Goal: Task Accomplishment & Management: Use online tool/utility

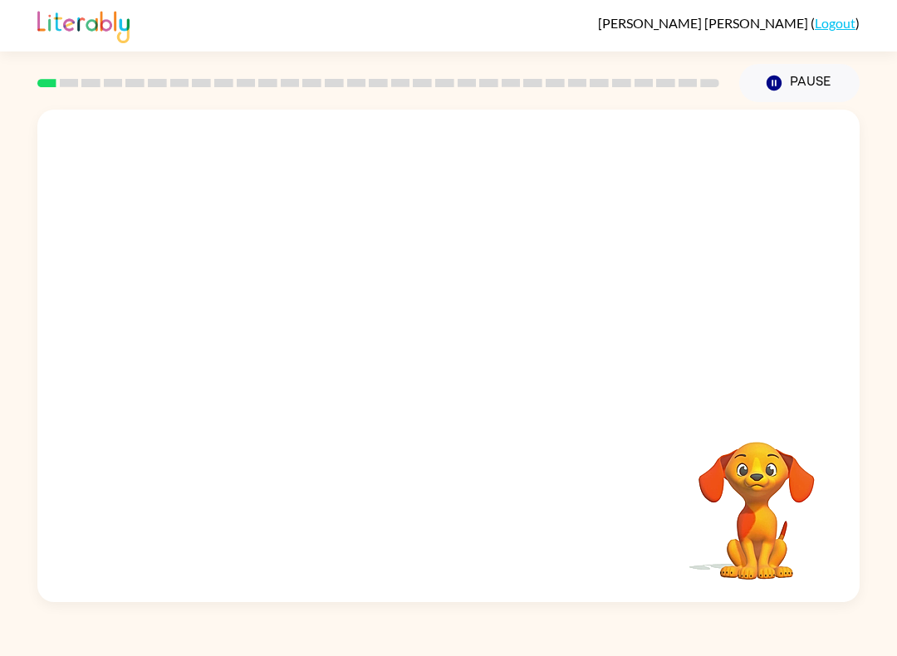
click at [824, 299] on div at bounding box center [448, 258] width 822 height 297
click at [804, 320] on div at bounding box center [448, 258] width 822 height 297
click at [818, 310] on div at bounding box center [448, 258] width 822 height 297
click at [802, 318] on div at bounding box center [448, 258] width 822 height 297
click at [753, 357] on div at bounding box center [448, 258] width 822 height 297
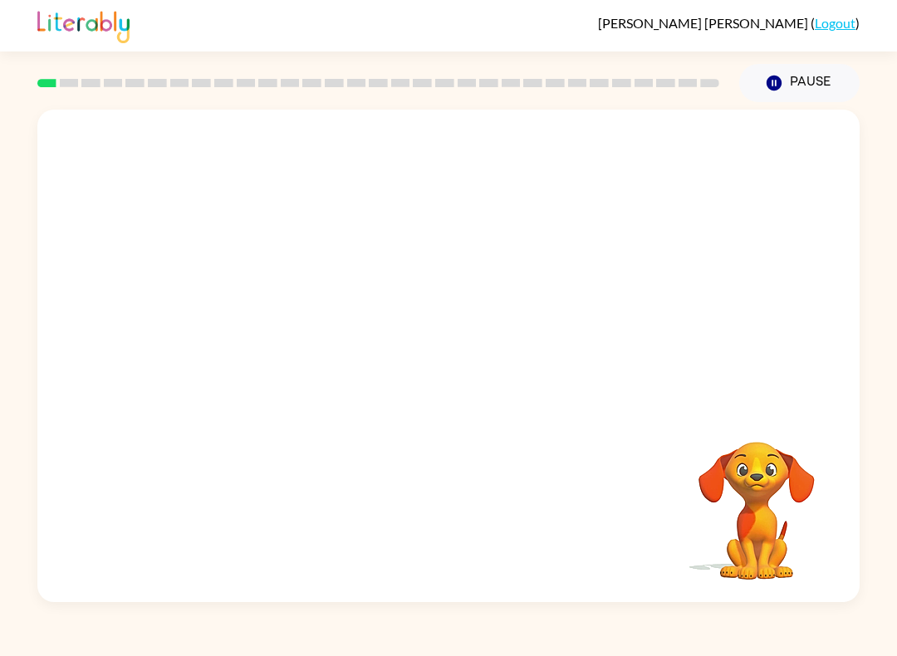
click at [843, 375] on div at bounding box center [448, 258] width 822 height 297
click at [832, 363] on div at bounding box center [448, 258] width 822 height 297
click at [835, 447] on video "Your browser must support playing .mp4 files to use Literably. Please try using…" at bounding box center [757, 499] width 166 height 166
click at [813, 474] on video "Your browser must support playing .mp4 files to use Literably. Please try using…" at bounding box center [757, 499] width 166 height 166
click at [893, 407] on div "Your browser must support playing .mp4 files to use Literably. Please try using…" at bounding box center [448, 352] width 897 height 500
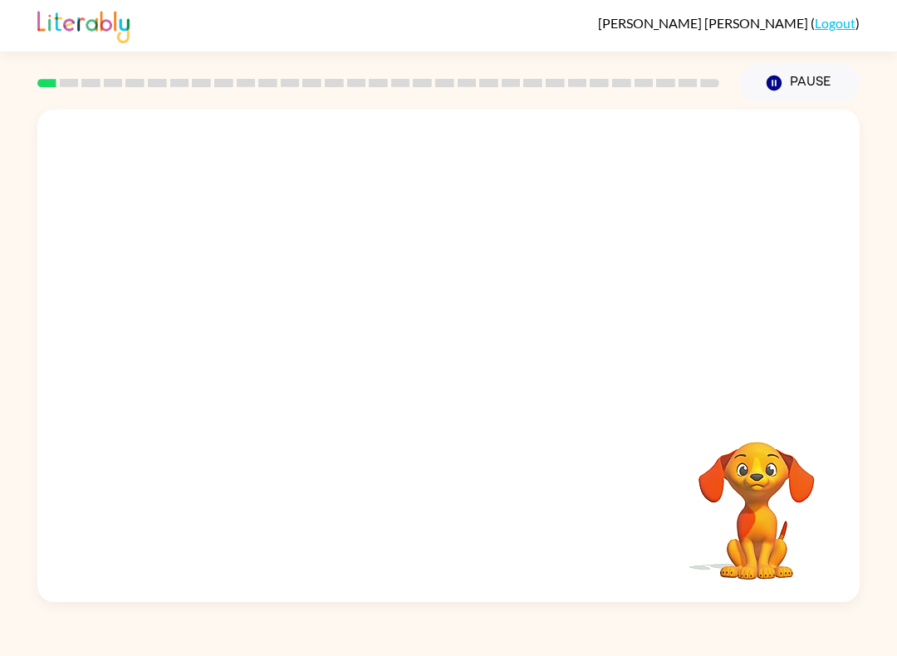
click at [405, 270] on video "Your browser must support playing .mp4 files to use Literably. Please try using…" at bounding box center [448, 258] width 822 height 297
click at [420, 278] on video "Your browser must support playing .mp4 files to use Literably. Please try using…" at bounding box center [448, 258] width 822 height 297
click at [411, 264] on video "Your browser must support playing .mp4 files to use Literably. Please try using…" at bounding box center [448, 258] width 822 height 297
click at [507, 316] on video "Your browser must support playing .mp4 files to use Literably. Please try using…" at bounding box center [448, 258] width 822 height 297
click at [556, 242] on video "Your browser must support playing .mp4 files to use Literably. Please try using…" at bounding box center [448, 258] width 822 height 297
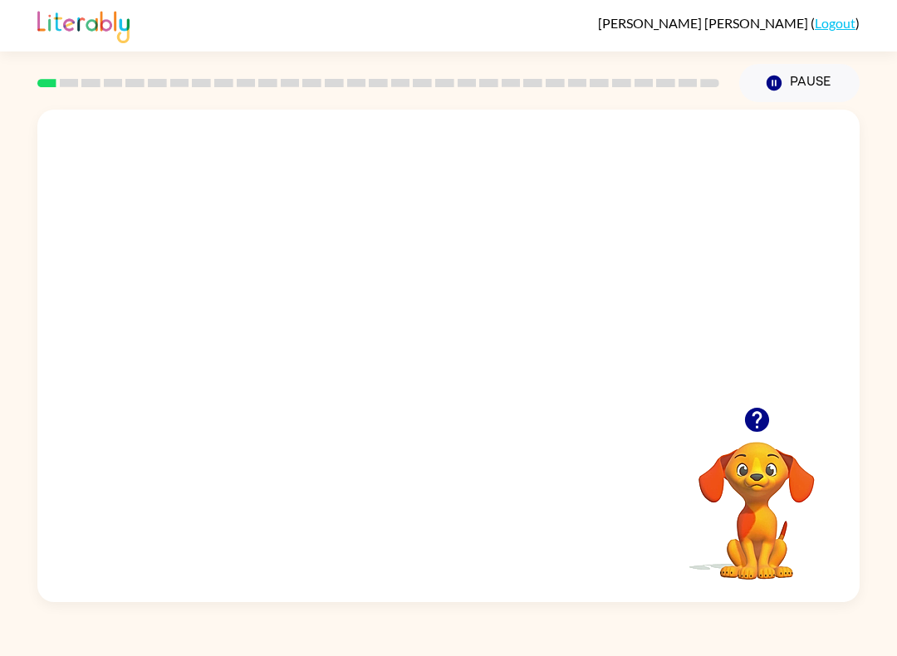
click at [562, 337] on video "Your browser must support playing .mp4 files to use Literably. Please try using…" at bounding box center [448, 258] width 822 height 297
click at [474, 280] on div at bounding box center [448, 356] width 822 height 493
click at [474, 365] on div at bounding box center [448, 364] width 106 height 61
click at [473, 364] on div at bounding box center [448, 364] width 106 height 61
click at [456, 375] on div at bounding box center [448, 364] width 106 height 61
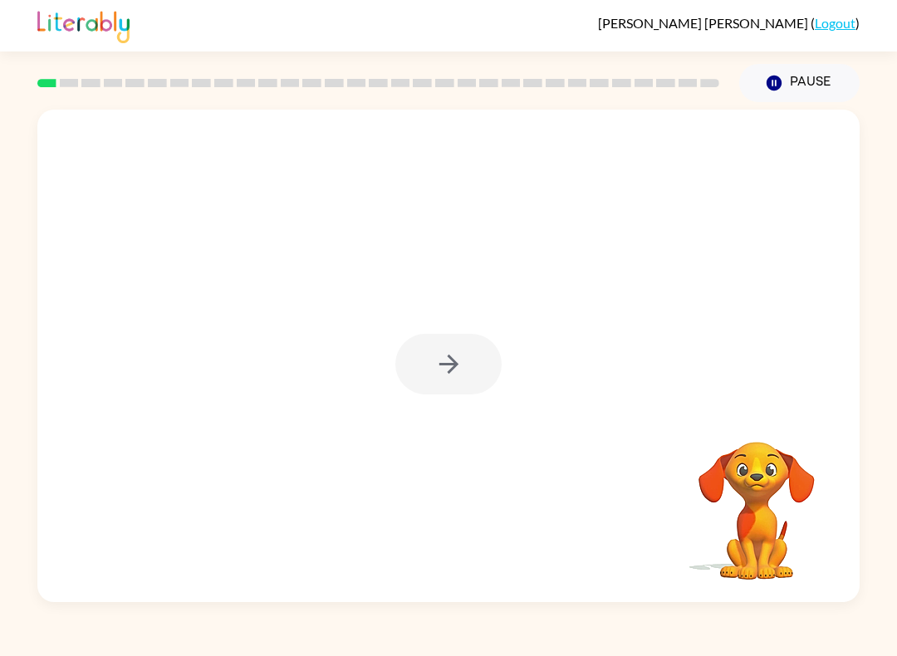
click at [459, 363] on div at bounding box center [448, 364] width 106 height 61
click at [449, 359] on div at bounding box center [448, 364] width 106 height 61
click at [457, 346] on div at bounding box center [448, 364] width 106 height 61
click at [462, 349] on div at bounding box center [448, 364] width 106 height 61
click at [461, 349] on div at bounding box center [448, 364] width 106 height 61
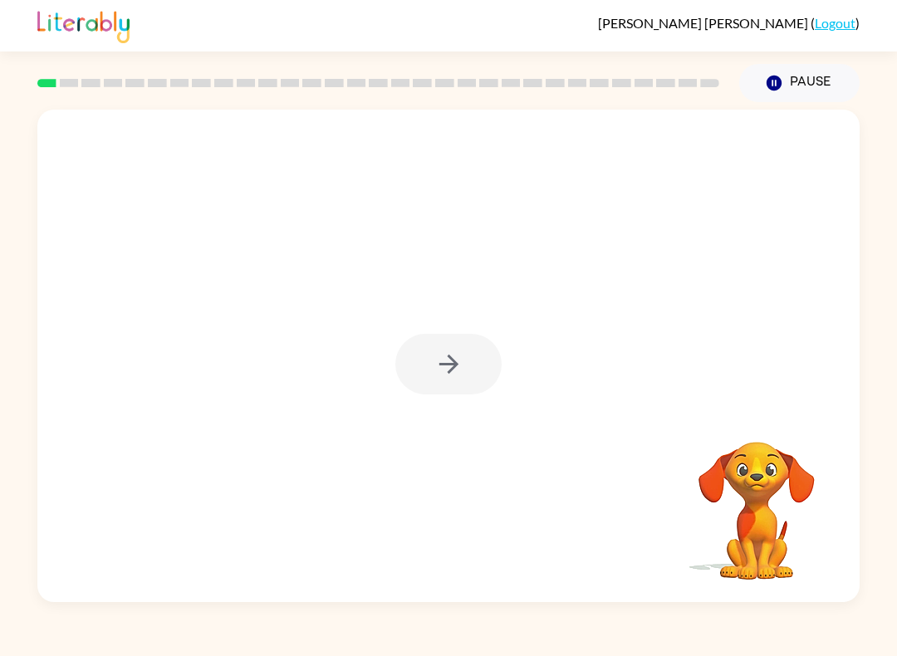
click at [483, 345] on div at bounding box center [448, 364] width 106 height 61
click at [475, 357] on div at bounding box center [448, 364] width 106 height 61
click at [485, 366] on div at bounding box center [448, 364] width 106 height 61
click at [476, 361] on div at bounding box center [448, 364] width 106 height 61
click at [475, 360] on div at bounding box center [448, 364] width 106 height 61
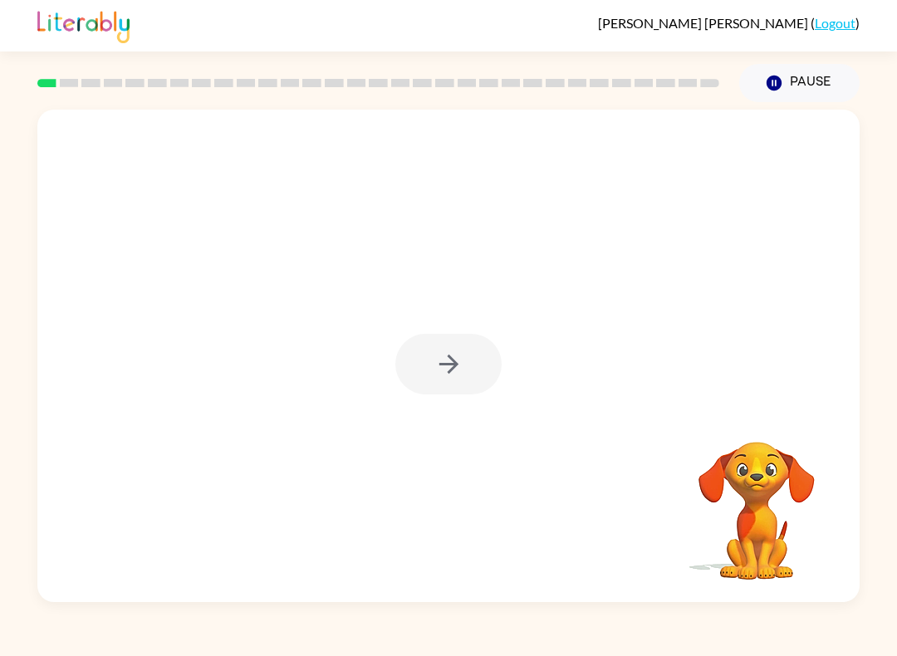
click at [455, 365] on icon "button" at bounding box center [448, 364] width 19 height 19
click at [455, 364] on div at bounding box center [448, 364] width 106 height 61
click at [430, 361] on div at bounding box center [448, 258] width 822 height 297
click at [432, 168] on div at bounding box center [448, 258] width 822 height 297
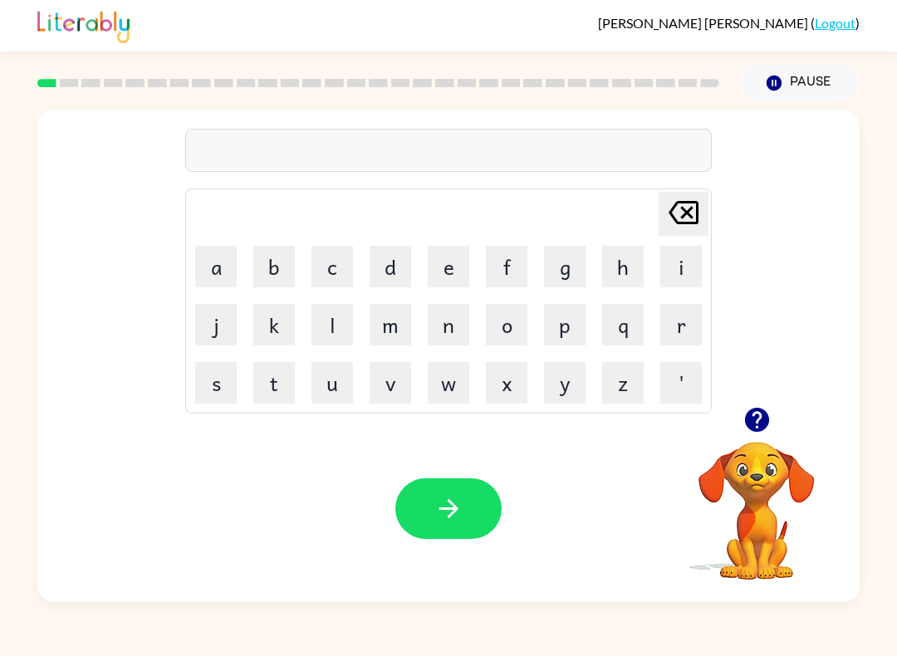
click at [226, 374] on button "s" at bounding box center [216, 383] width 42 height 42
click at [616, 279] on button "h" at bounding box center [623, 267] width 42 height 42
click at [351, 365] on button "u" at bounding box center [333, 383] width 42 height 42
click at [218, 380] on button "s" at bounding box center [216, 383] width 42 height 42
click at [621, 268] on button "h" at bounding box center [623, 267] width 42 height 42
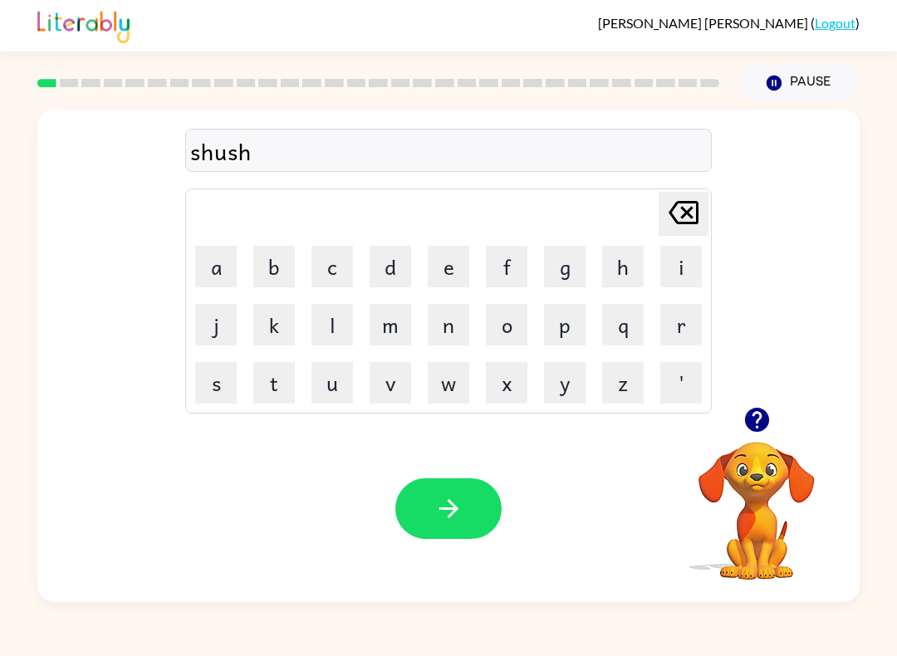
click at [471, 505] on button "button" at bounding box center [448, 508] width 106 height 61
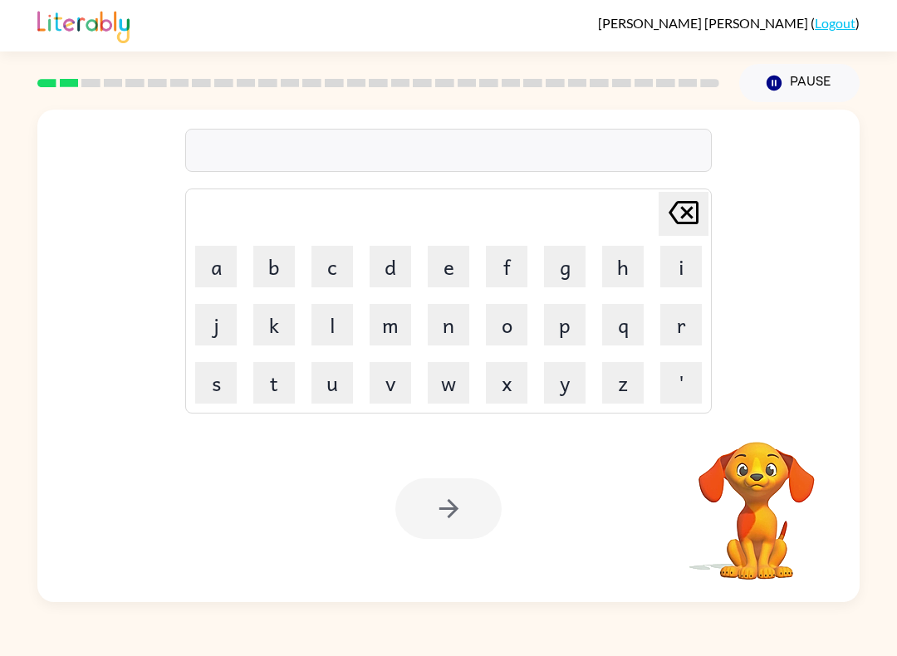
click at [227, 251] on button "a" at bounding box center [216, 267] width 42 height 42
click at [563, 338] on button "p" at bounding box center [565, 325] width 42 height 42
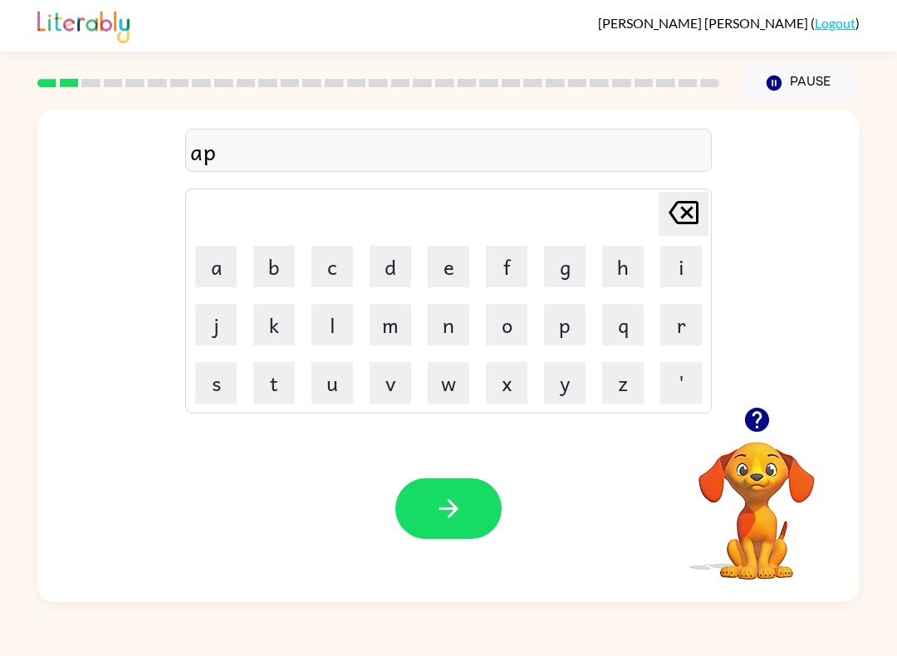
click at [683, 267] on button "i" at bounding box center [681, 267] width 42 height 42
click at [697, 314] on button "r" at bounding box center [681, 325] width 42 height 42
click at [668, 266] on button "i" at bounding box center [681, 267] width 42 height 42
click at [220, 390] on button "s" at bounding box center [216, 383] width 42 height 42
click at [745, 438] on button "button" at bounding box center [757, 420] width 42 height 42
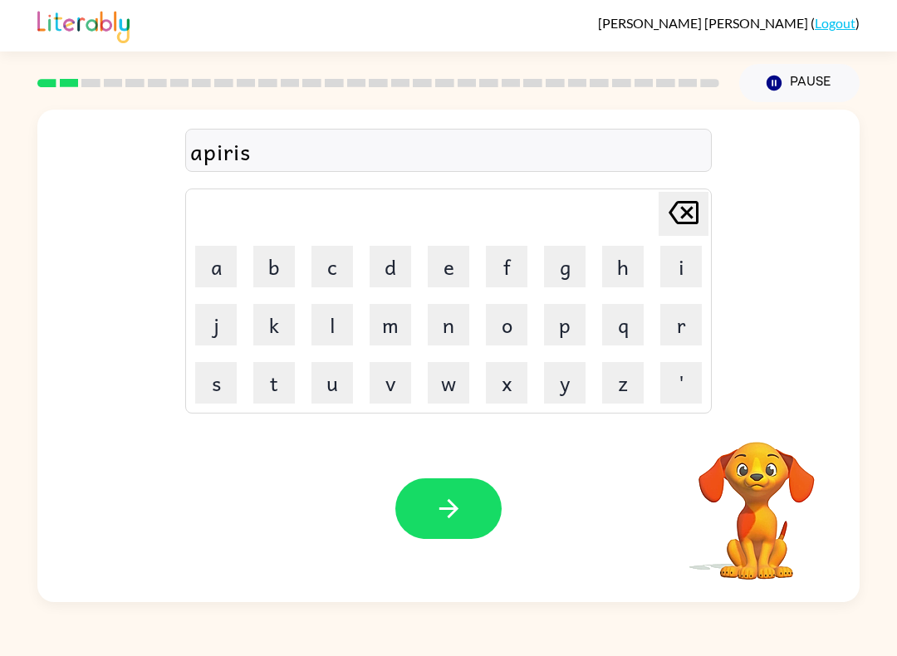
click at [488, 483] on button "button" at bounding box center [448, 508] width 106 height 61
click at [488, 483] on div at bounding box center [448, 508] width 106 height 61
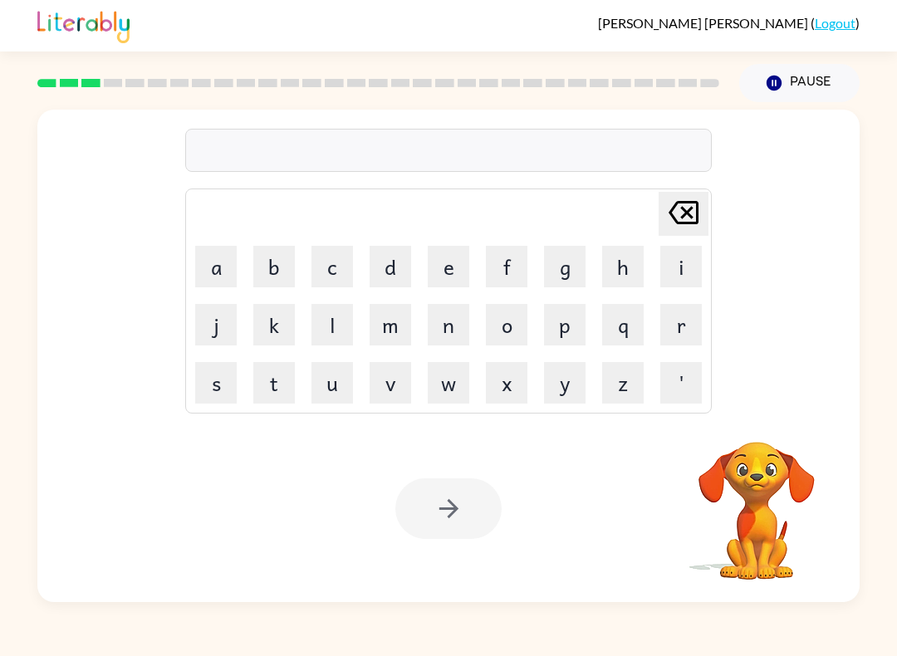
click at [675, 322] on button "r" at bounding box center [681, 325] width 42 height 42
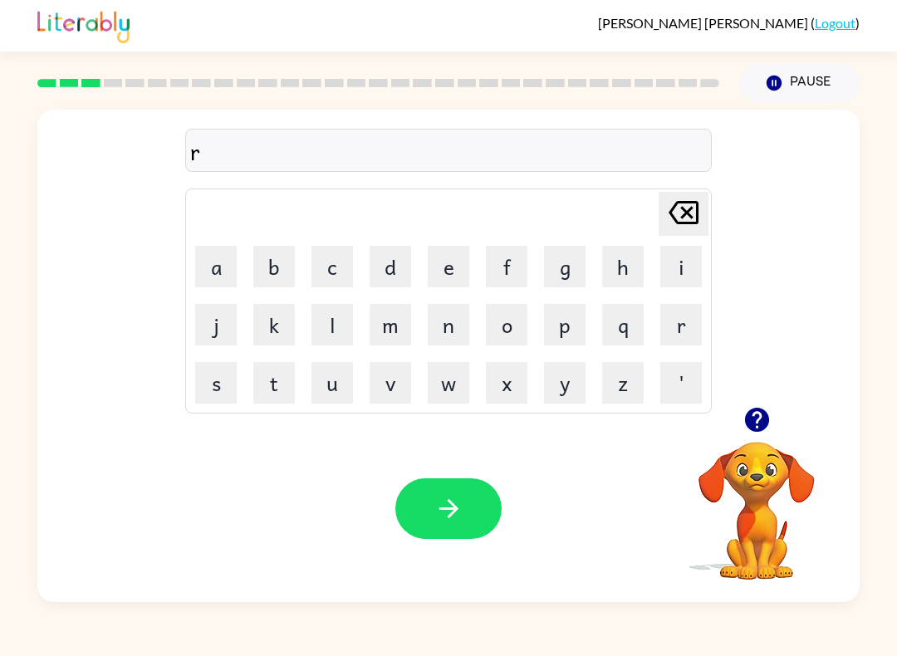
click at [460, 256] on button "e" at bounding box center [449, 267] width 42 height 42
click at [216, 264] on button "a" at bounding box center [216, 267] width 42 height 42
click at [342, 341] on button "l" at bounding box center [333, 325] width 42 height 42
click at [672, 272] on button "i" at bounding box center [681, 267] width 42 height 42
click at [399, 262] on button "d" at bounding box center [391, 267] width 42 height 42
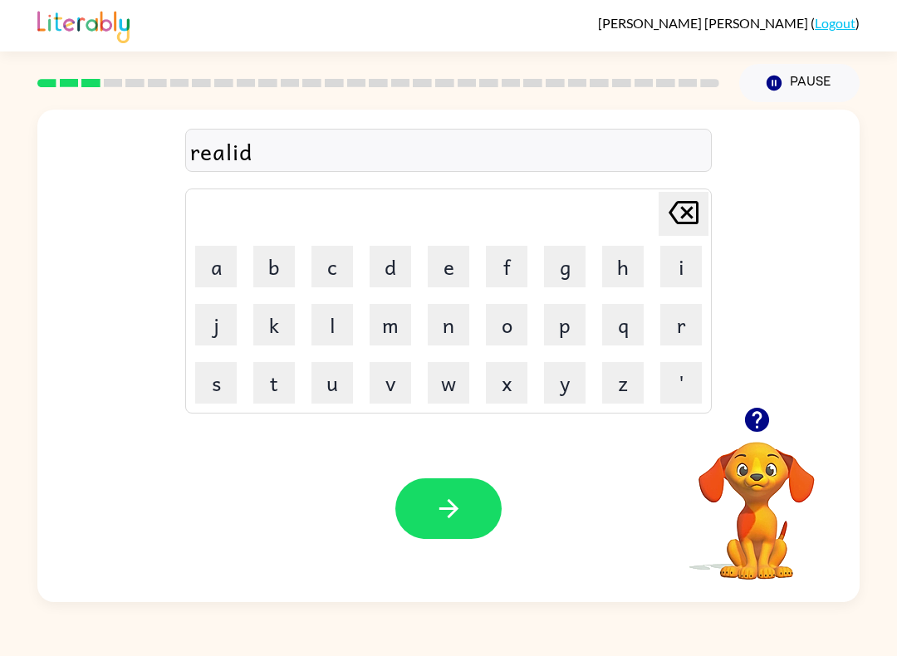
click at [552, 380] on button "y" at bounding box center [565, 383] width 42 height 42
click at [469, 468] on div "Your browser must support playing .mp4 files to use Literably. Please try using…" at bounding box center [448, 508] width 822 height 187
click at [449, 507] on icon "button" at bounding box center [448, 508] width 29 height 29
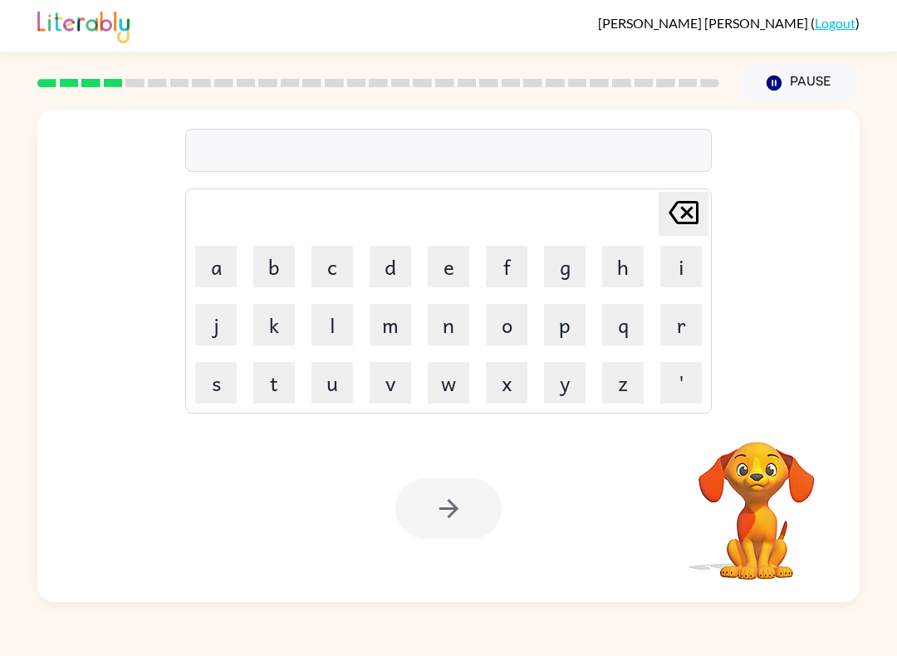
click at [348, 327] on button "l" at bounding box center [333, 325] width 42 height 42
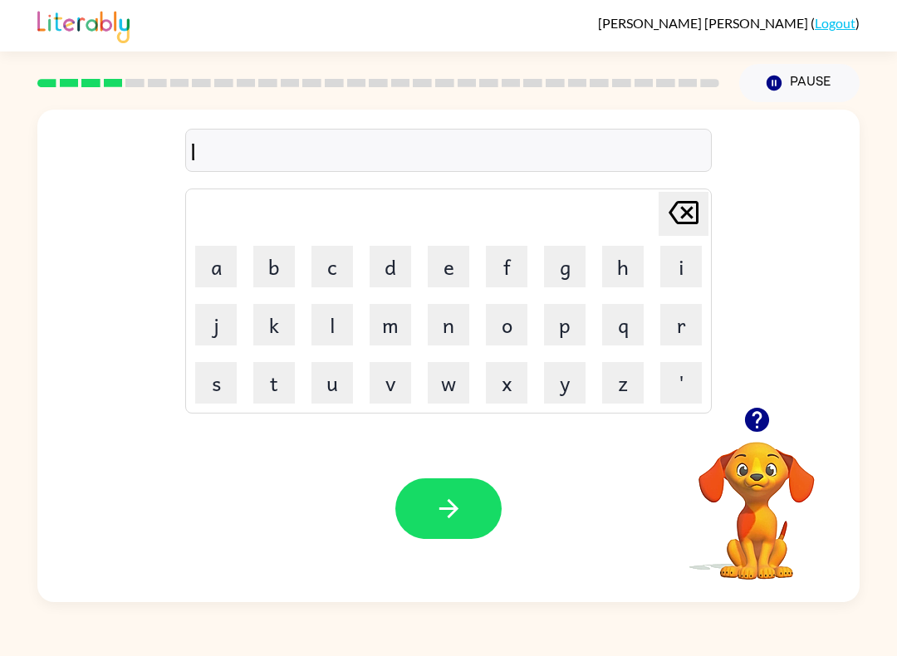
click at [450, 256] on button "e" at bounding box center [449, 267] width 42 height 42
click at [393, 321] on button "m" at bounding box center [391, 325] width 42 height 42
click at [512, 321] on button "o" at bounding box center [507, 325] width 42 height 42
click at [435, 333] on button "n" at bounding box center [449, 325] width 42 height 42
click at [210, 263] on button "a" at bounding box center [216, 267] width 42 height 42
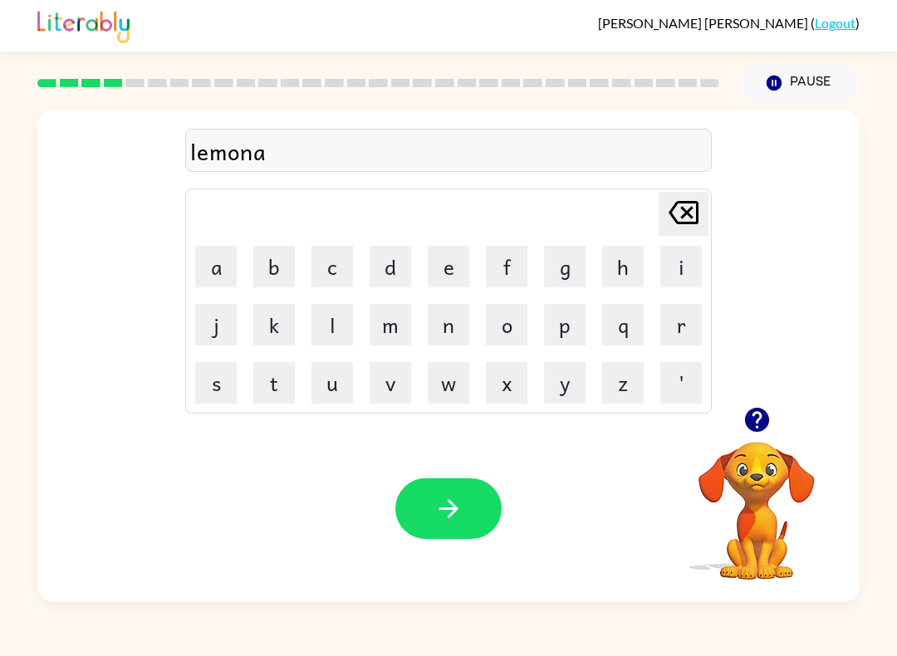
click at [281, 390] on button "t" at bounding box center [274, 383] width 42 height 42
click at [464, 230] on td "[PERSON_NAME] last character input" at bounding box center [449, 214] width 522 height 46
click at [454, 256] on button "e" at bounding box center [449, 267] width 42 height 42
click at [486, 531] on button "button" at bounding box center [448, 508] width 106 height 61
click at [454, 523] on div at bounding box center [448, 508] width 106 height 61
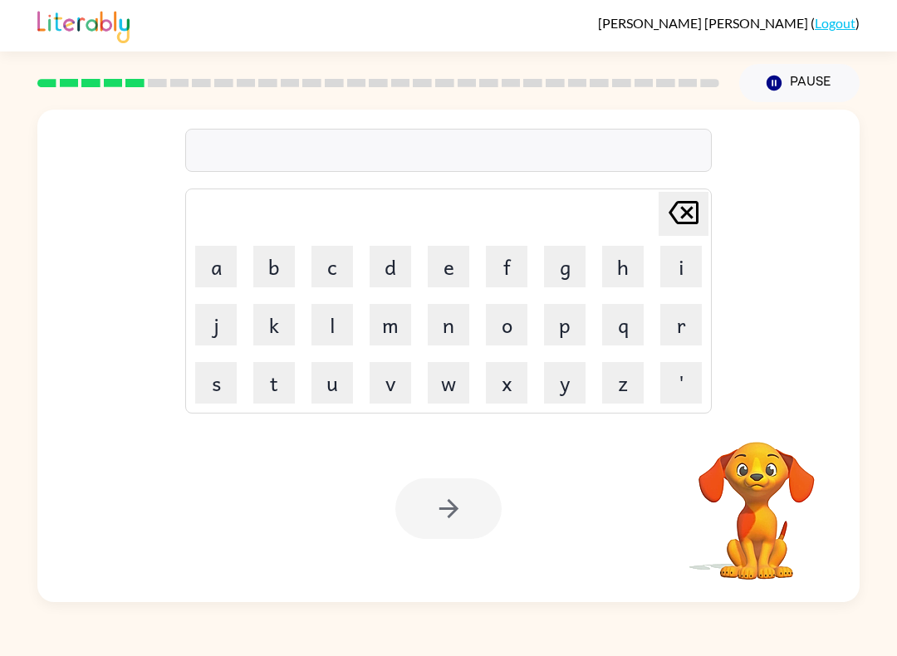
click at [388, 261] on button "d" at bounding box center [391, 267] width 42 height 42
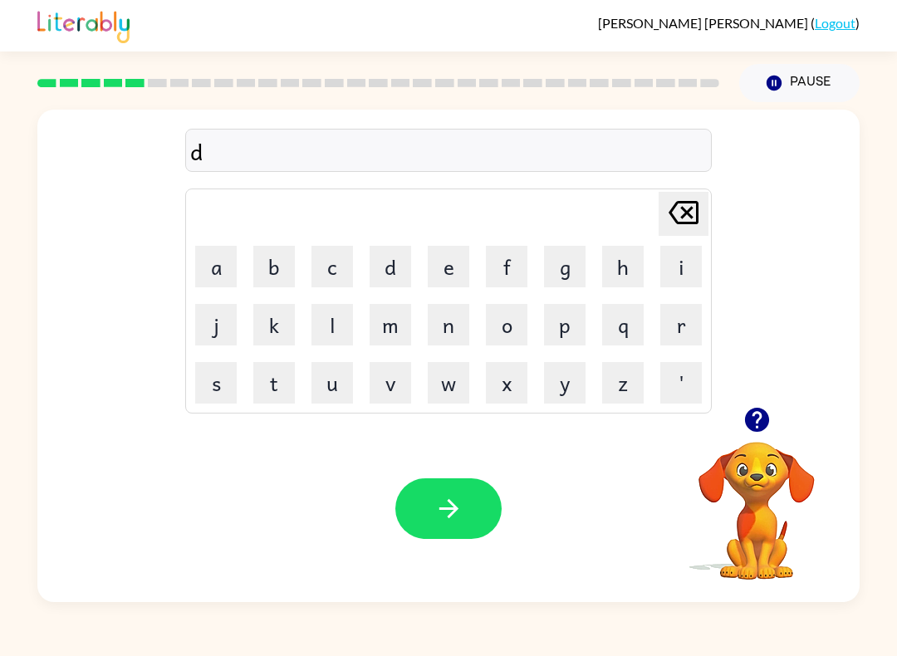
click at [332, 380] on button "u" at bounding box center [333, 383] width 42 height 42
click at [556, 319] on button "p" at bounding box center [565, 325] width 42 height 42
click at [351, 311] on button "l" at bounding box center [333, 325] width 42 height 42
click at [678, 259] on button "i" at bounding box center [681, 267] width 42 height 42
click at [351, 258] on button "c" at bounding box center [333, 267] width 42 height 42
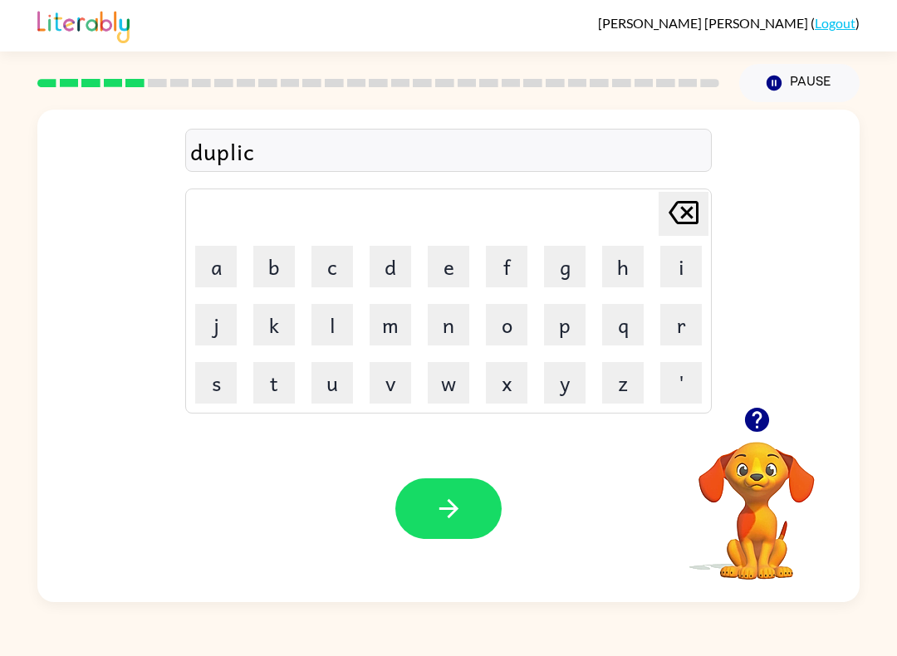
click at [226, 258] on button "a" at bounding box center [216, 267] width 42 height 42
click at [284, 373] on button "t" at bounding box center [274, 383] width 42 height 42
click at [454, 252] on button "e" at bounding box center [449, 267] width 42 height 42
click at [419, 539] on button "button" at bounding box center [448, 508] width 106 height 61
click at [387, 391] on button "v" at bounding box center [391, 383] width 42 height 42
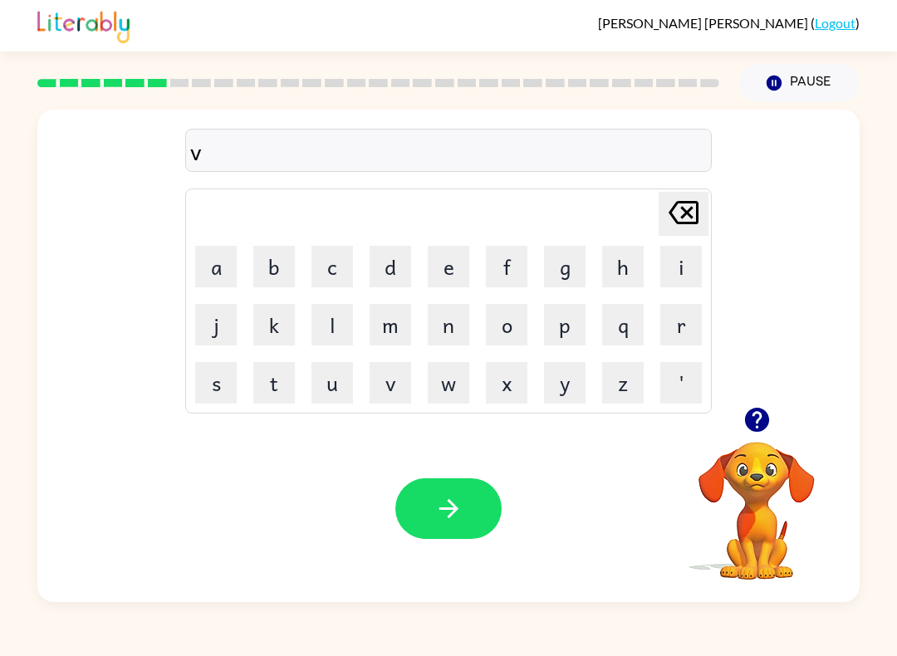
click at [210, 276] on button "a" at bounding box center [216, 267] width 42 height 42
click at [352, 281] on button "c" at bounding box center [333, 267] width 42 height 42
click at [444, 262] on button "e" at bounding box center [449, 267] width 42 height 42
click at [291, 370] on button "t" at bounding box center [274, 383] width 42 height 42
click at [666, 253] on button "i" at bounding box center [681, 267] width 42 height 42
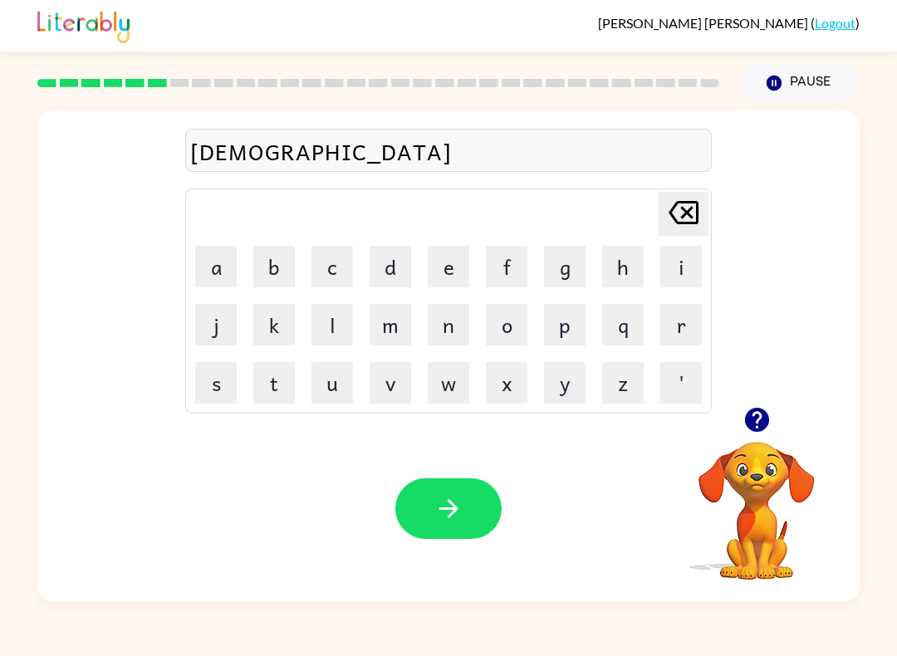
click at [507, 333] on button "o" at bounding box center [507, 325] width 42 height 42
click at [447, 315] on button "n" at bounding box center [449, 325] width 42 height 42
click at [466, 521] on button "button" at bounding box center [448, 508] width 106 height 61
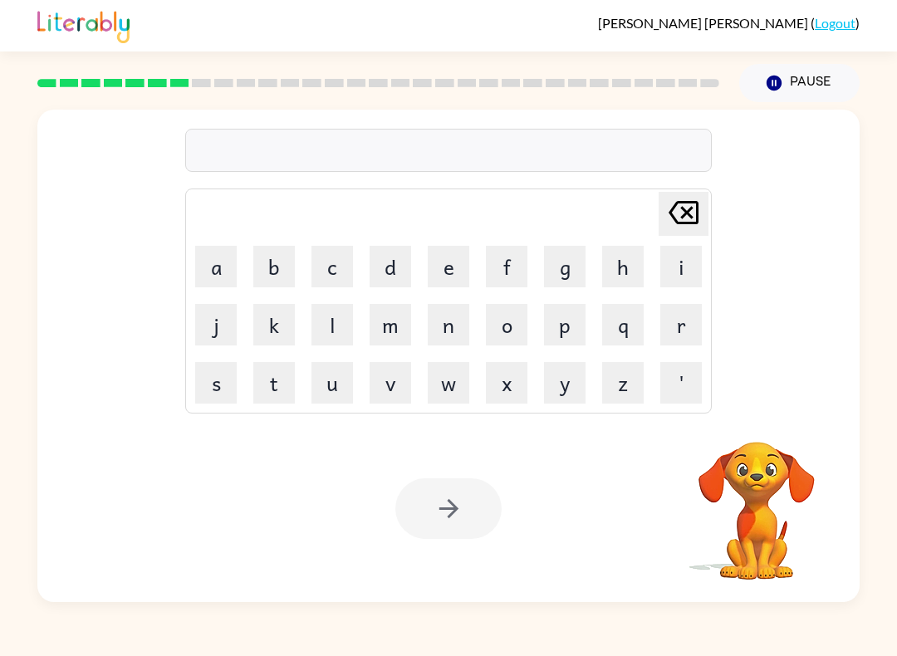
click at [547, 338] on button "p" at bounding box center [565, 325] width 42 height 42
click at [498, 328] on button "o" at bounding box center [507, 325] width 42 height 42
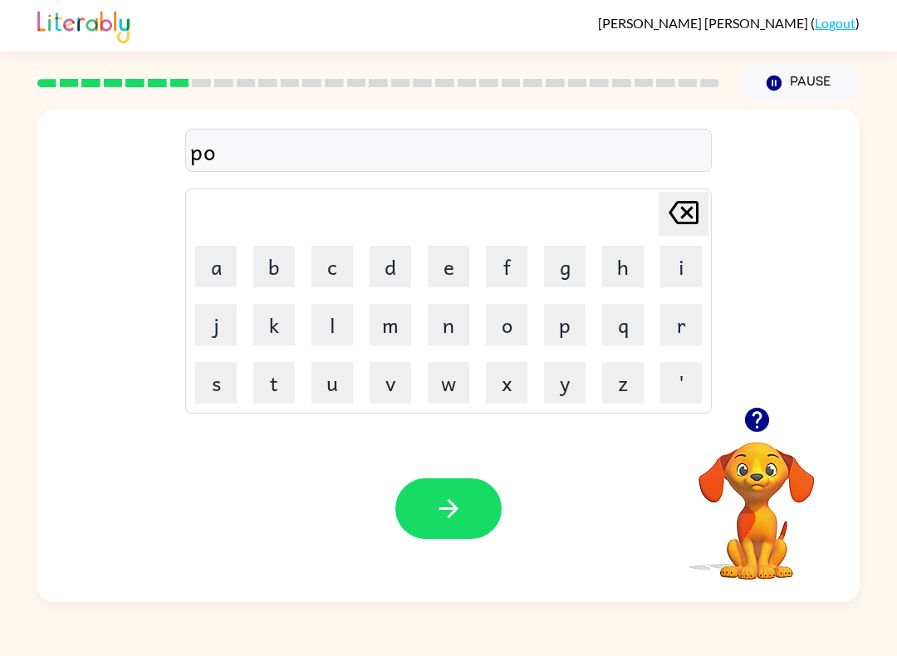
click at [389, 268] on button "d" at bounding box center [391, 267] width 42 height 42
click at [519, 330] on button "o" at bounding box center [507, 325] width 42 height 42
click at [321, 339] on button "l" at bounding box center [333, 325] width 42 height 42
click at [434, 556] on div "Your browser must support playing .mp4 files to use Literably. Please try using…" at bounding box center [448, 508] width 822 height 187
click at [446, 535] on button "button" at bounding box center [448, 508] width 106 height 61
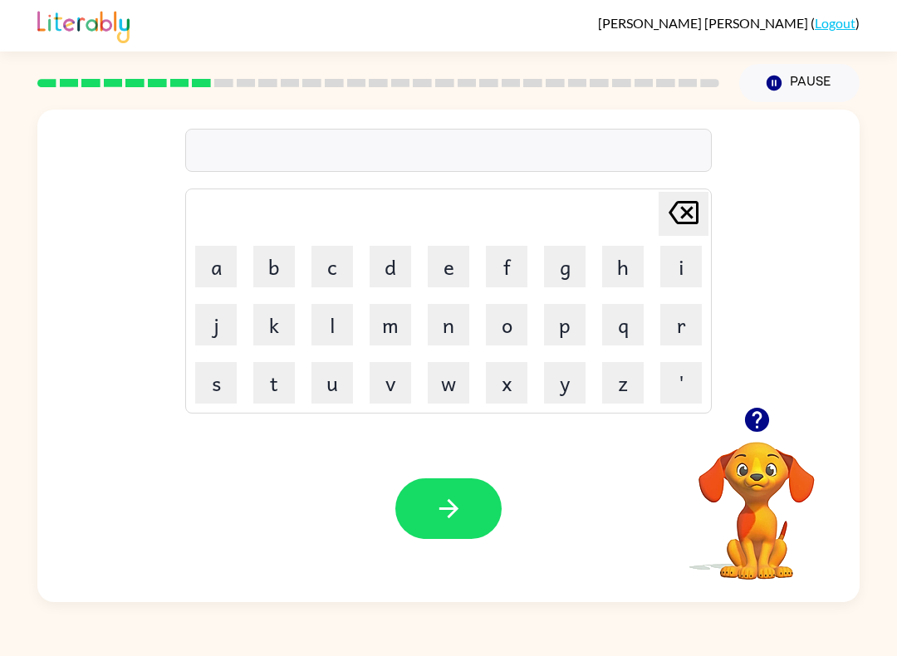
click at [559, 325] on button "p" at bounding box center [565, 325] width 42 height 42
click at [229, 273] on button "a" at bounding box center [216, 267] width 42 height 42
click at [695, 334] on button "r" at bounding box center [681, 325] width 42 height 42
click at [380, 276] on button "d" at bounding box center [391, 267] width 42 height 42
click at [660, 265] on button "i" at bounding box center [681, 267] width 42 height 42
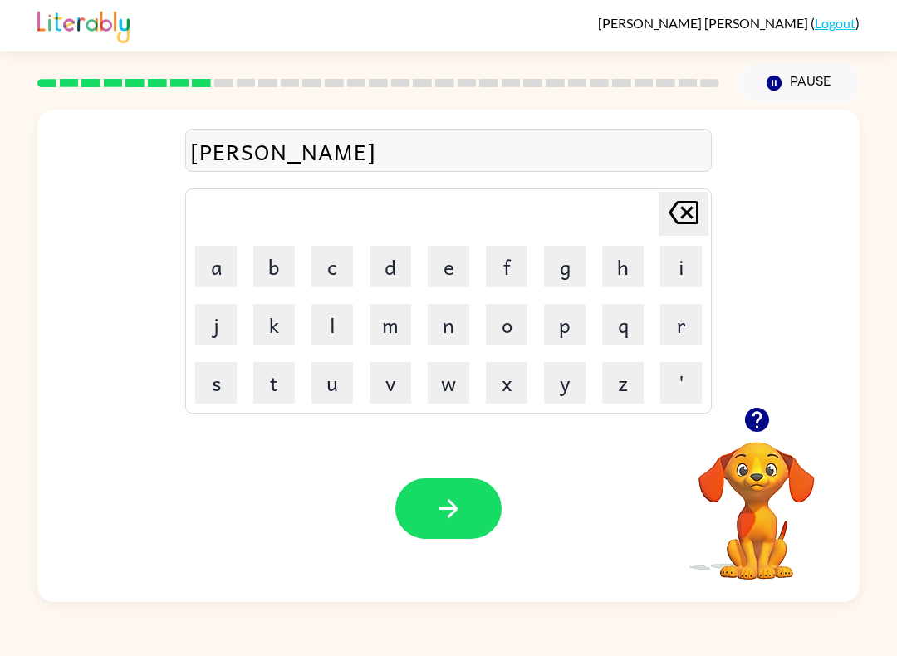
click at [327, 257] on button "c" at bounding box center [333, 267] width 42 height 42
click at [527, 320] on button "o" at bounding box center [507, 325] width 42 height 42
click at [331, 341] on button "l" at bounding box center [333, 325] width 42 height 42
click at [433, 498] on button "button" at bounding box center [448, 508] width 106 height 61
click at [350, 259] on button "c" at bounding box center [333, 267] width 42 height 42
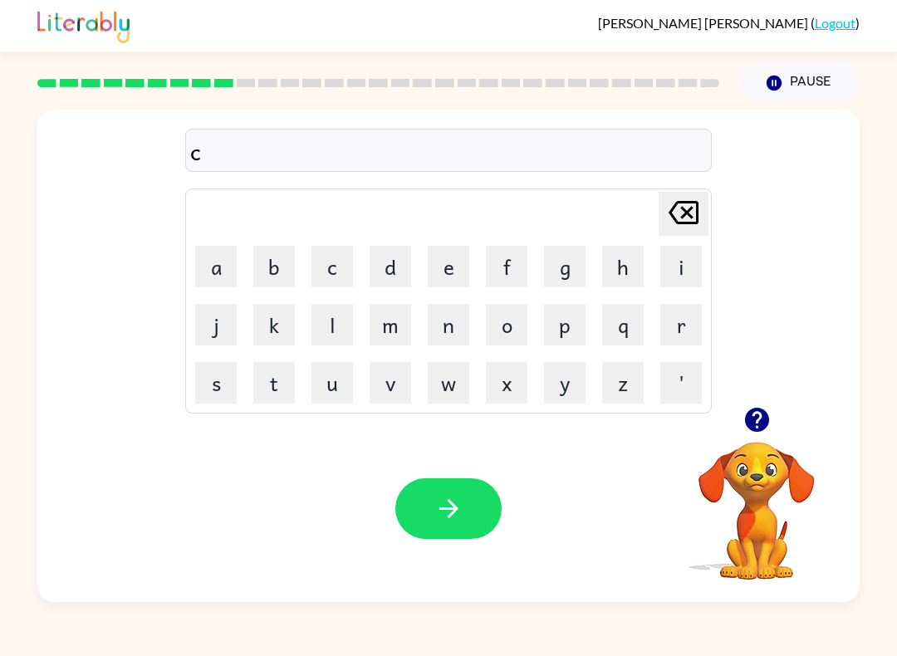
click at [227, 258] on button "a" at bounding box center [216, 267] width 42 height 42
click at [346, 249] on button "c" at bounding box center [333, 267] width 42 height 42
click at [630, 256] on button "h" at bounding box center [623, 267] width 42 height 42
click at [461, 269] on button "e" at bounding box center [449, 267] width 42 height 42
click at [670, 298] on td "r" at bounding box center [681, 325] width 56 height 56
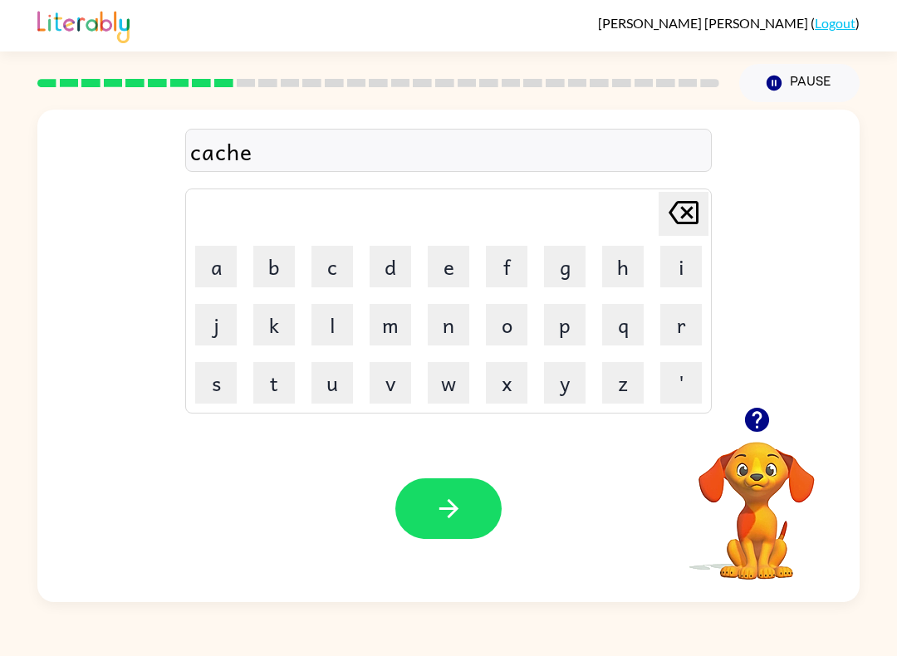
click at [681, 316] on button "r" at bounding box center [681, 325] width 42 height 42
click at [503, 478] on div "Your browser must support playing .mp4 files to use Literably. Please try using…" at bounding box center [448, 508] width 822 height 187
click at [460, 556] on div "Your browser must support playing .mp4 files to use Literably. Please try using…" at bounding box center [448, 508] width 822 height 187
click at [449, 521] on icon "button" at bounding box center [448, 508] width 29 height 29
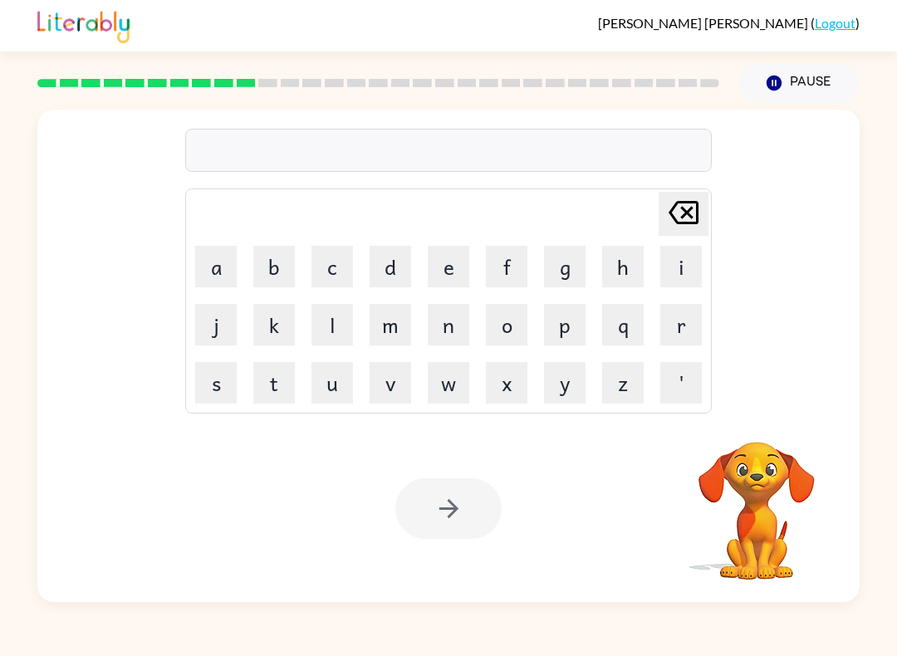
click at [562, 312] on button "p" at bounding box center [565, 325] width 42 height 42
click at [677, 327] on button "r" at bounding box center [681, 325] width 42 height 42
click at [680, 260] on button "i" at bounding box center [681, 267] width 42 height 42
click at [267, 327] on button "k" at bounding box center [274, 325] width 42 height 42
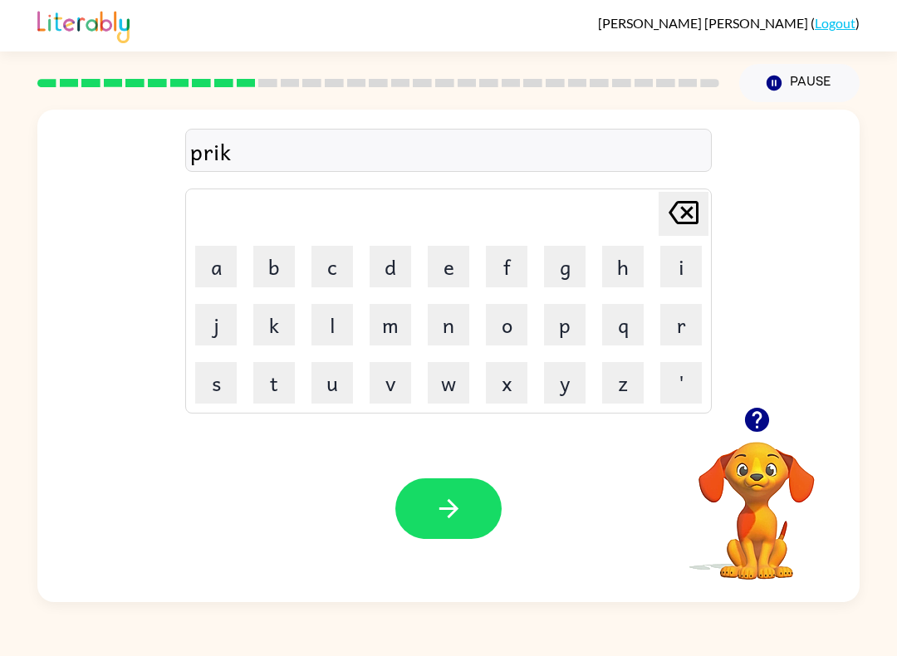
click at [684, 212] on icon at bounding box center [684, 212] width 30 height 23
click at [225, 377] on button "s" at bounding box center [216, 383] width 42 height 42
click at [341, 271] on button "c" at bounding box center [333, 267] width 42 height 42
click at [341, 362] on button "u" at bounding box center [333, 383] width 42 height 42
click at [665, 306] on button "r" at bounding box center [681, 325] width 42 height 42
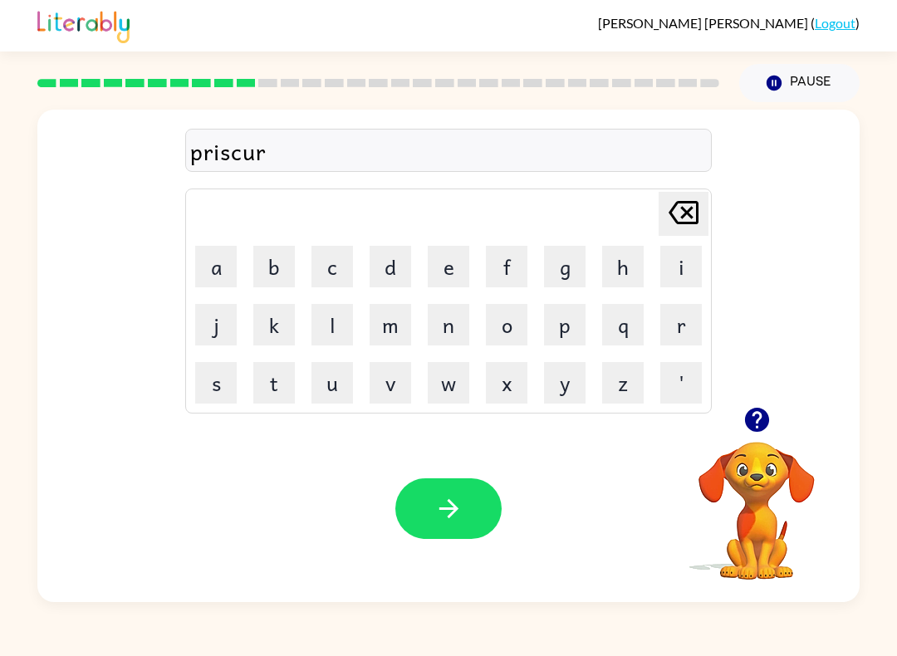
click at [687, 211] on icon "[PERSON_NAME] last character input" at bounding box center [684, 213] width 40 height 40
click at [331, 339] on button "l" at bounding box center [333, 325] width 42 height 42
click at [433, 514] on button "button" at bounding box center [448, 508] width 106 height 61
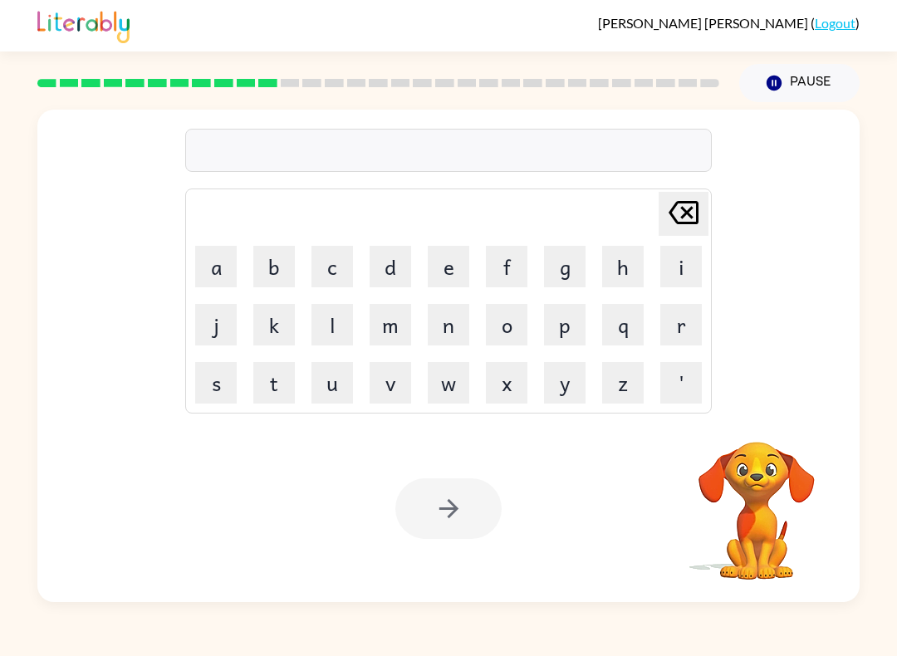
click at [343, 253] on button "c" at bounding box center [333, 267] width 42 height 42
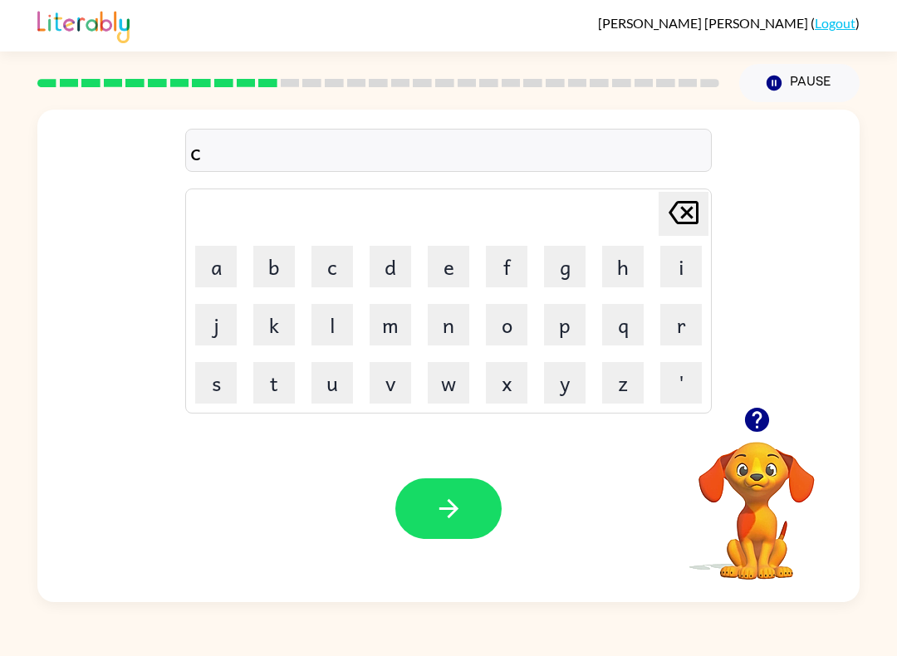
click at [669, 304] on button "r" at bounding box center [681, 325] width 42 height 42
click at [220, 258] on button "a" at bounding box center [216, 267] width 42 height 42
click at [385, 390] on button "v" at bounding box center [391, 383] width 42 height 42
click at [444, 267] on button "e" at bounding box center [449, 267] width 42 height 42
click at [452, 520] on icon "button" at bounding box center [448, 508] width 29 height 29
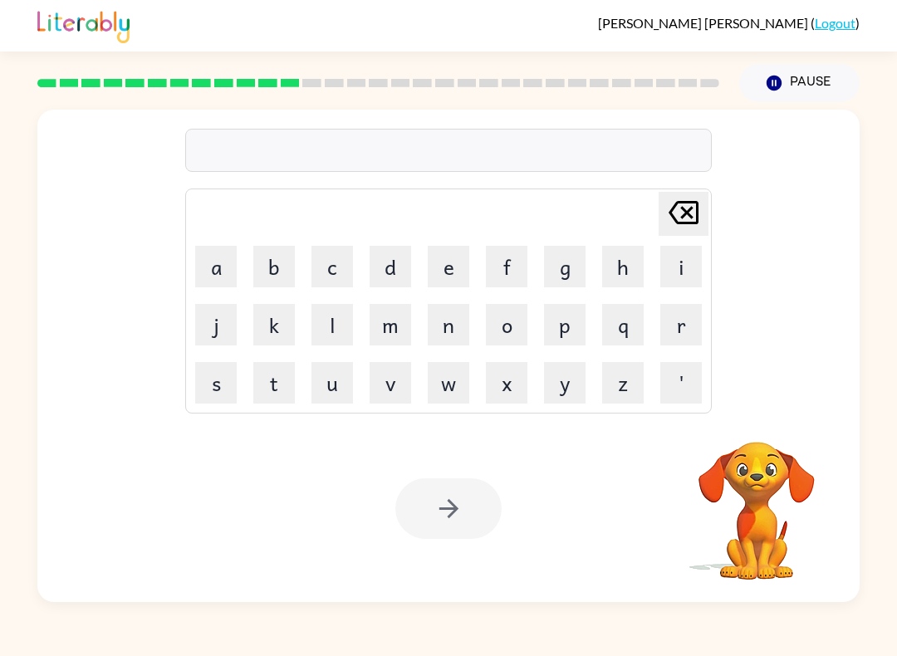
click at [390, 262] on button "d" at bounding box center [391, 267] width 42 height 42
click at [672, 265] on button "i" at bounding box center [681, 267] width 42 height 42
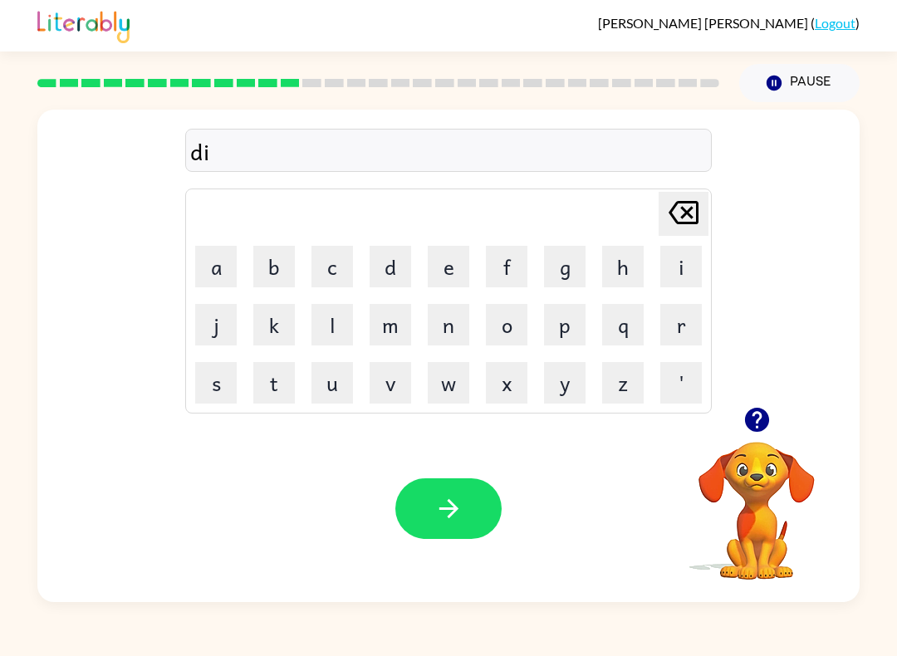
click at [324, 265] on button "c" at bounding box center [333, 267] width 42 height 42
click at [270, 399] on button "t" at bounding box center [274, 383] width 42 height 42
click at [224, 277] on button "a" at bounding box center [216, 267] width 42 height 42
click at [279, 379] on button "t" at bounding box center [274, 383] width 42 height 42
click at [457, 269] on button "e" at bounding box center [449, 267] width 42 height 42
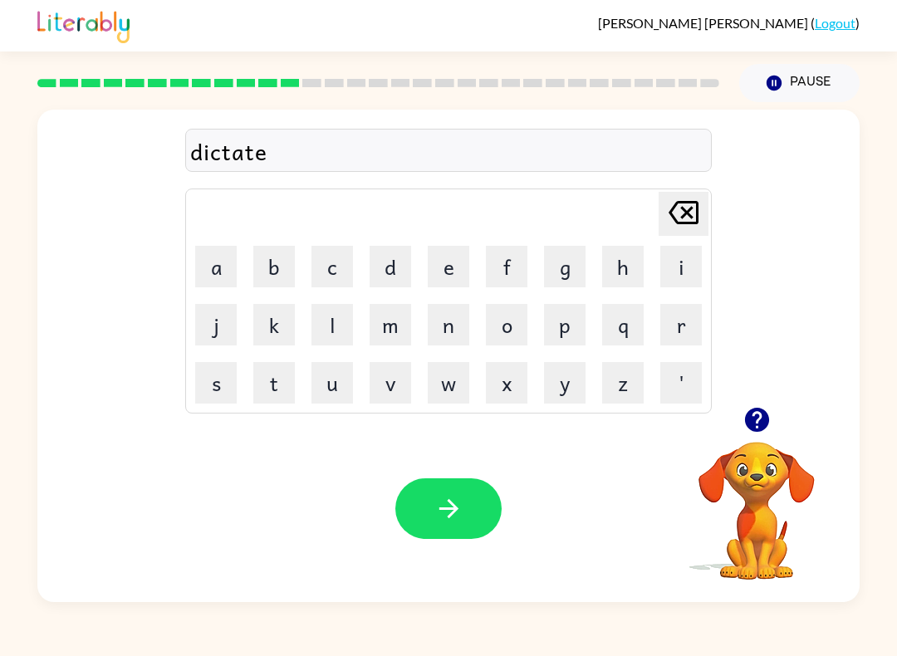
click at [427, 487] on button "button" at bounding box center [448, 508] width 106 height 61
click at [575, 318] on button "p" at bounding box center [565, 325] width 42 height 42
click at [226, 268] on button "a" at bounding box center [216, 267] width 42 height 42
click at [403, 318] on button "m" at bounding box center [391, 325] width 42 height 42
click at [462, 272] on button "e" at bounding box center [449, 267] width 42 height 42
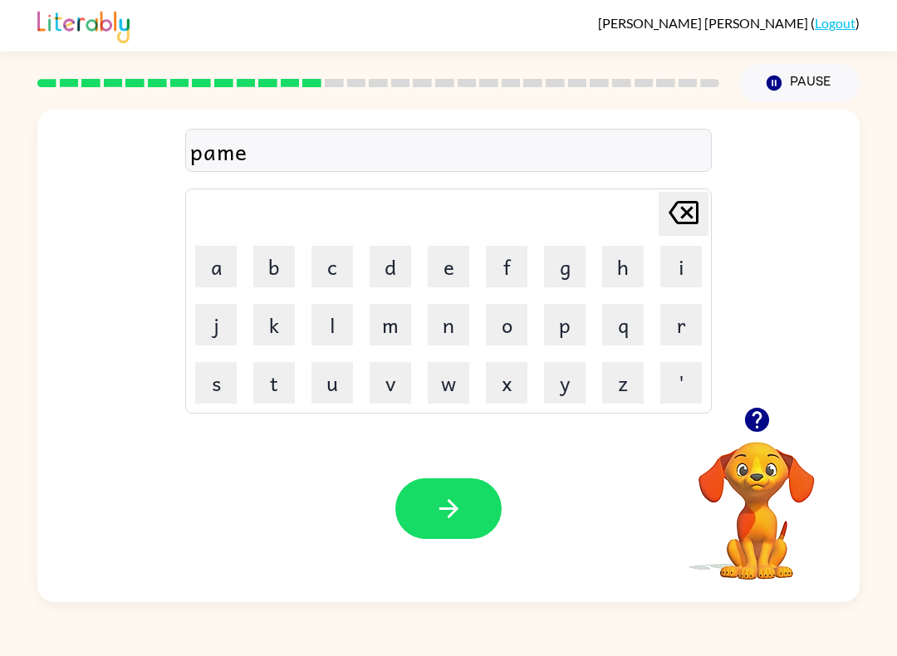
click at [432, 331] on button "n" at bounding box center [449, 325] width 42 height 42
click at [287, 390] on button "t" at bounding box center [274, 383] width 42 height 42
click at [405, 525] on button "button" at bounding box center [448, 508] width 106 height 61
click at [214, 280] on button "a" at bounding box center [216, 267] width 42 height 42
click at [228, 331] on button "j" at bounding box center [216, 325] width 42 height 42
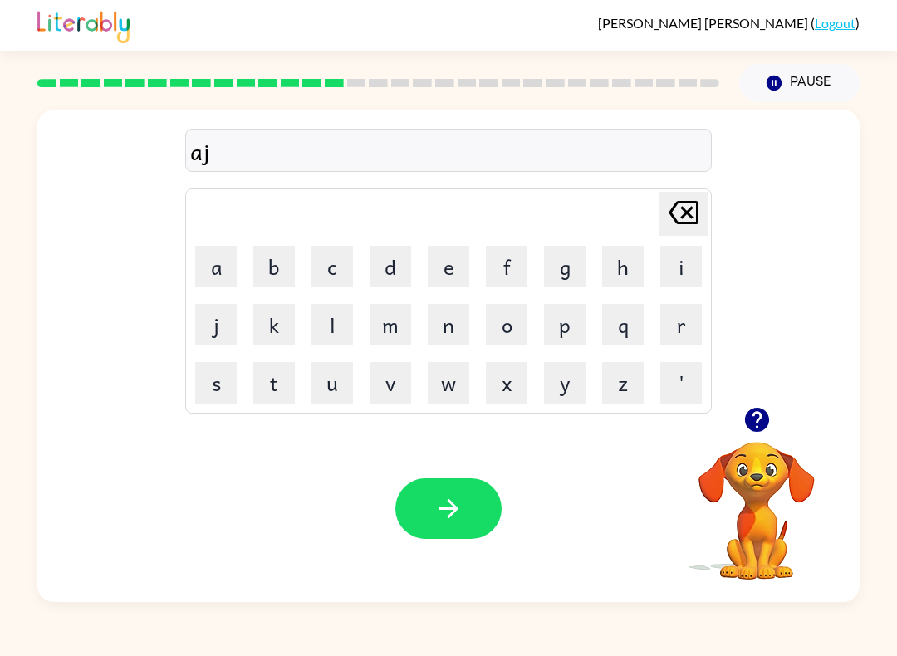
click at [479, 262] on td "f" at bounding box center [506, 266] width 56 height 56
click at [453, 263] on button "e" at bounding box center [449, 267] width 42 height 42
click at [686, 319] on button "r" at bounding box center [681, 325] width 42 height 42
click at [478, 502] on button "button" at bounding box center [448, 508] width 106 height 61
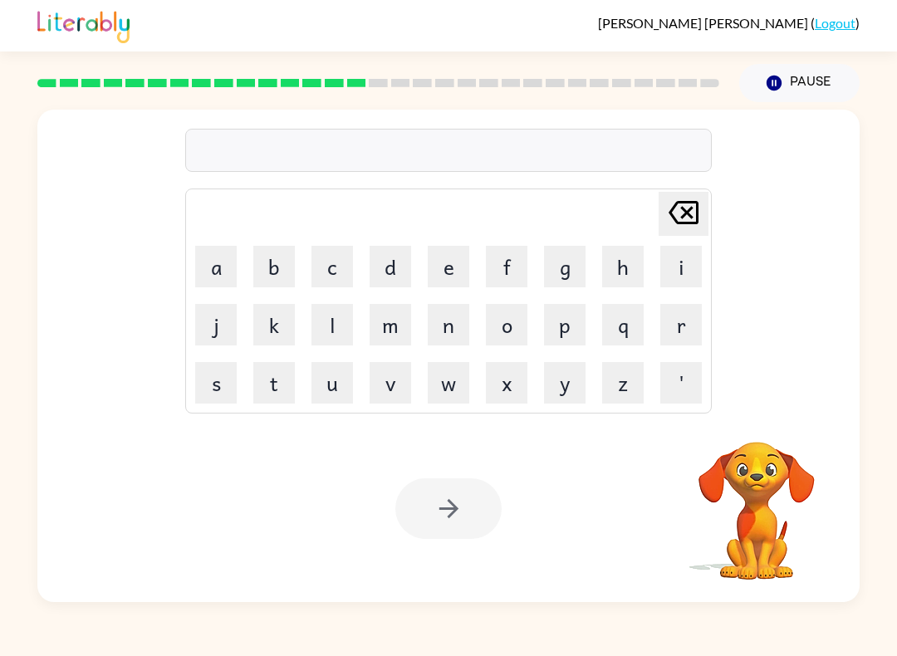
click at [228, 378] on button "s" at bounding box center [216, 383] width 42 height 42
click at [572, 323] on button "p" at bounding box center [565, 325] width 42 height 42
click at [226, 270] on button "a" at bounding box center [216, 267] width 42 height 42
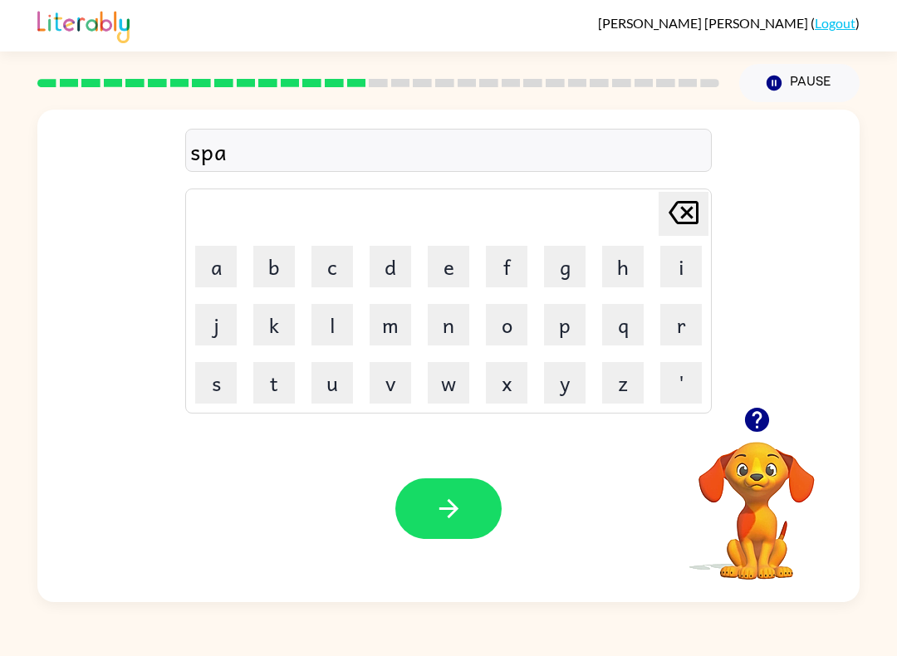
click at [670, 331] on button "r" at bounding box center [681, 325] width 42 height 42
click at [334, 272] on button "c" at bounding box center [333, 267] width 42 height 42
click at [483, 508] on button "button" at bounding box center [448, 508] width 106 height 61
click at [562, 326] on button "p" at bounding box center [565, 325] width 42 height 42
click at [218, 260] on button "a" at bounding box center [216, 267] width 42 height 42
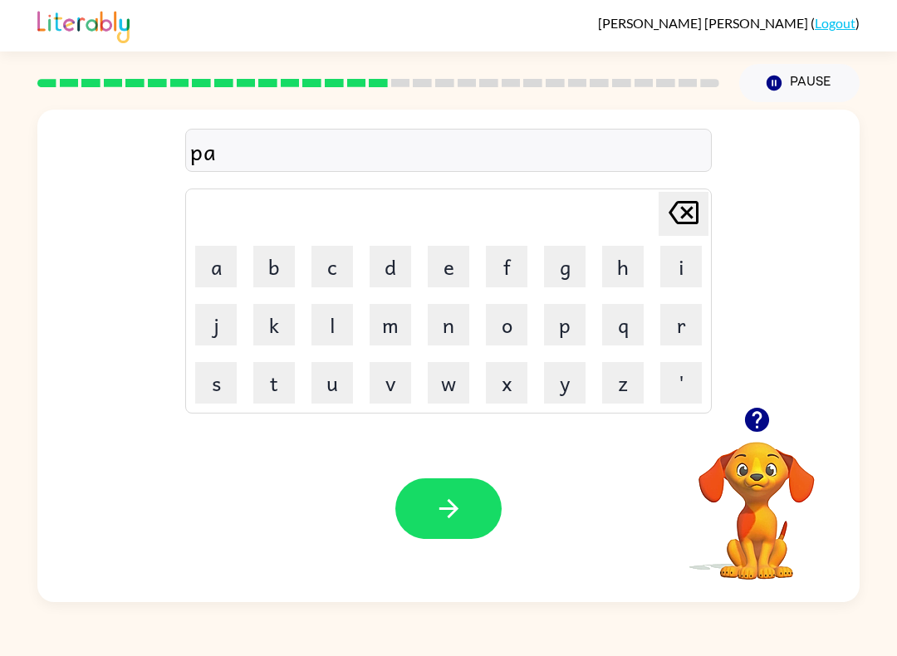
click at [689, 205] on icon "[PERSON_NAME] last character input" at bounding box center [684, 213] width 40 height 40
click at [510, 325] on button "o" at bounding box center [507, 325] width 42 height 42
click at [458, 415] on div "po Delete Delete last character input a b c d e f g h i j k l m n o p q r s t u…" at bounding box center [448, 356] width 822 height 493
click at [450, 386] on button "w" at bounding box center [449, 383] width 42 height 42
click at [462, 505] on icon "button" at bounding box center [448, 508] width 29 height 29
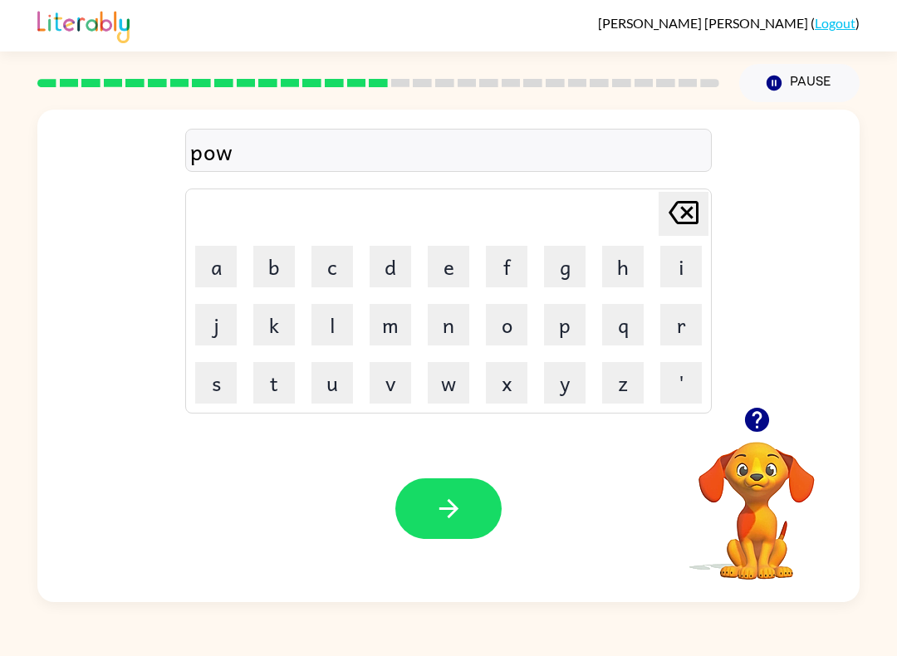
click at [462, 504] on div at bounding box center [448, 508] width 106 height 61
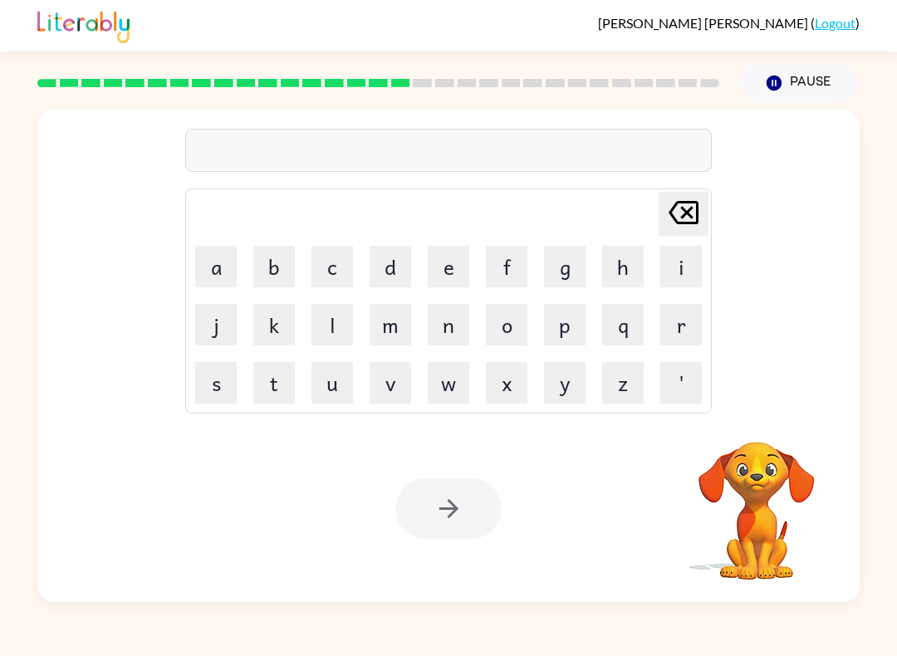
click at [435, 385] on button "w" at bounding box center [449, 383] width 42 height 42
click at [670, 262] on button "i" at bounding box center [681, 267] width 42 height 42
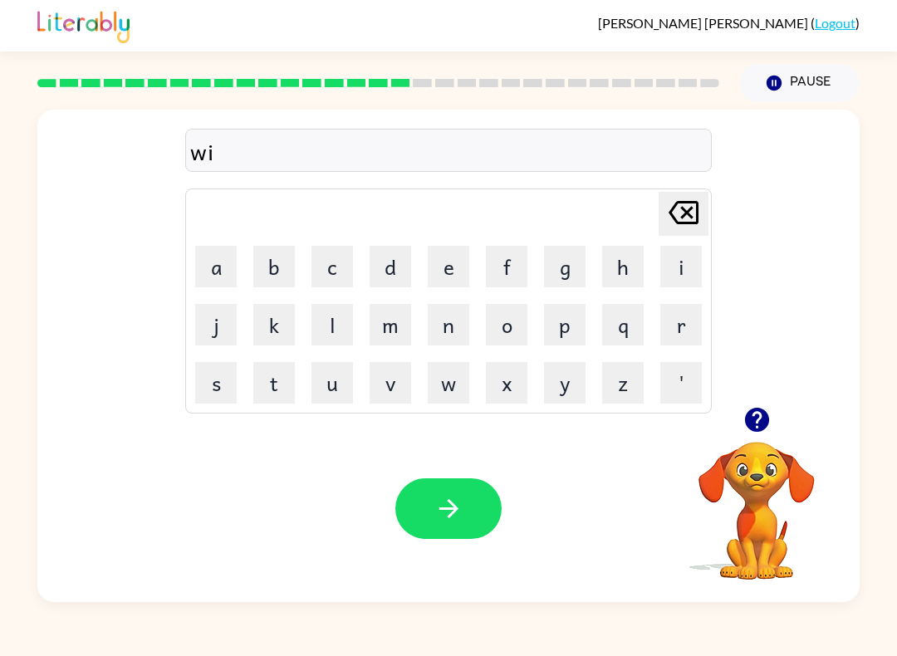
click at [682, 224] on icon at bounding box center [684, 212] width 30 height 23
click at [224, 368] on button "s" at bounding box center [216, 383] width 42 height 42
click at [569, 328] on button "p" at bounding box center [565, 325] width 42 height 42
click at [664, 259] on button "i" at bounding box center [681, 267] width 42 height 42
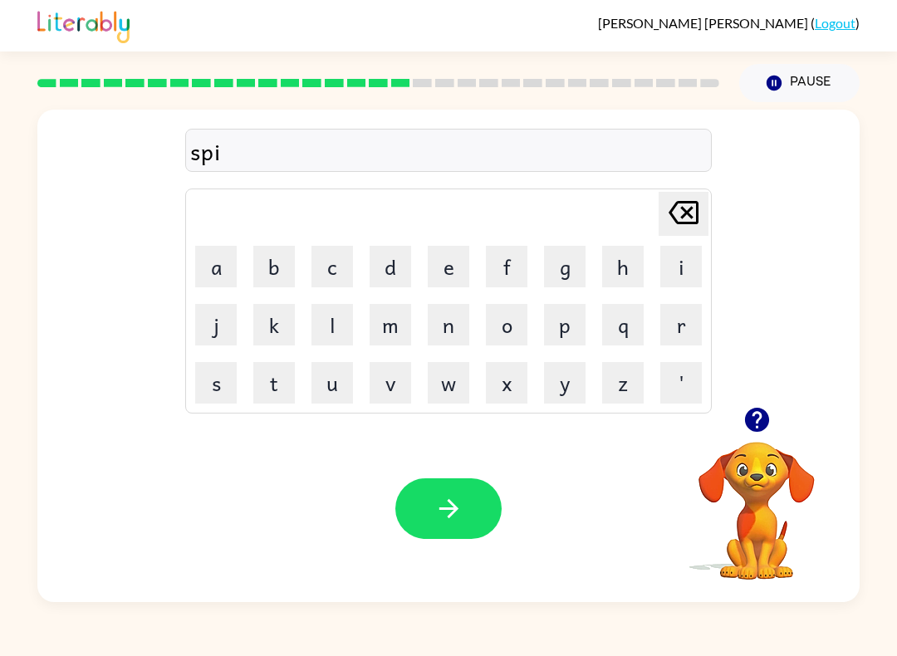
click at [447, 326] on button "n" at bounding box center [449, 325] width 42 height 42
click at [660, 265] on button "i" at bounding box center [681, 267] width 42 height 42
click at [437, 337] on button "n" at bounding box center [449, 325] width 42 height 42
click at [574, 258] on button "g" at bounding box center [565, 267] width 42 height 42
click at [449, 528] on button "button" at bounding box center [448, 508] width 106 height 61
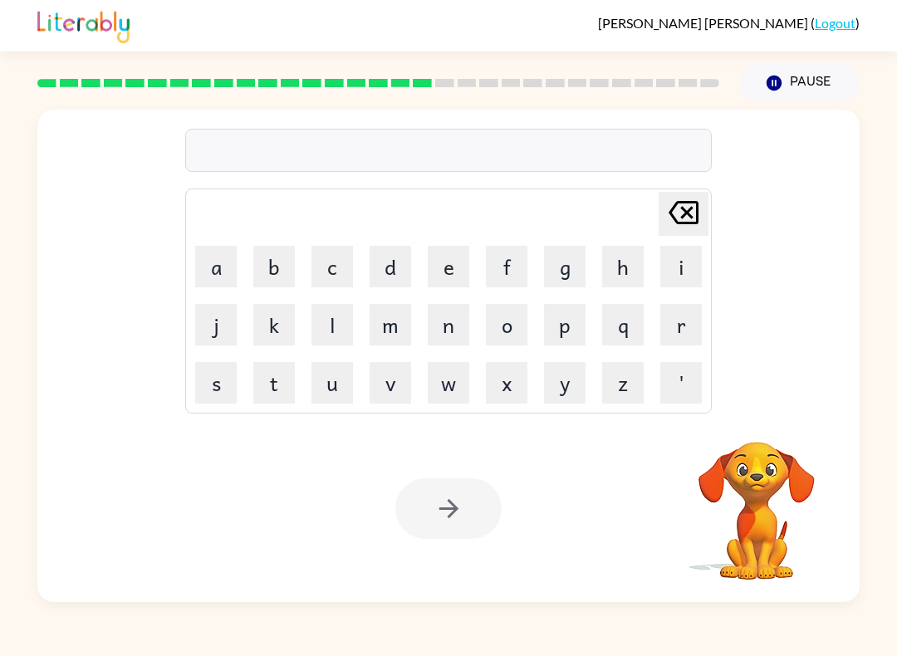
click at [569, 262] on button "g" at bounding box center [565, 267] width 42 height 42
click at [674, 326] on button "r" at bounding box center [681, 325] width 42 height 42
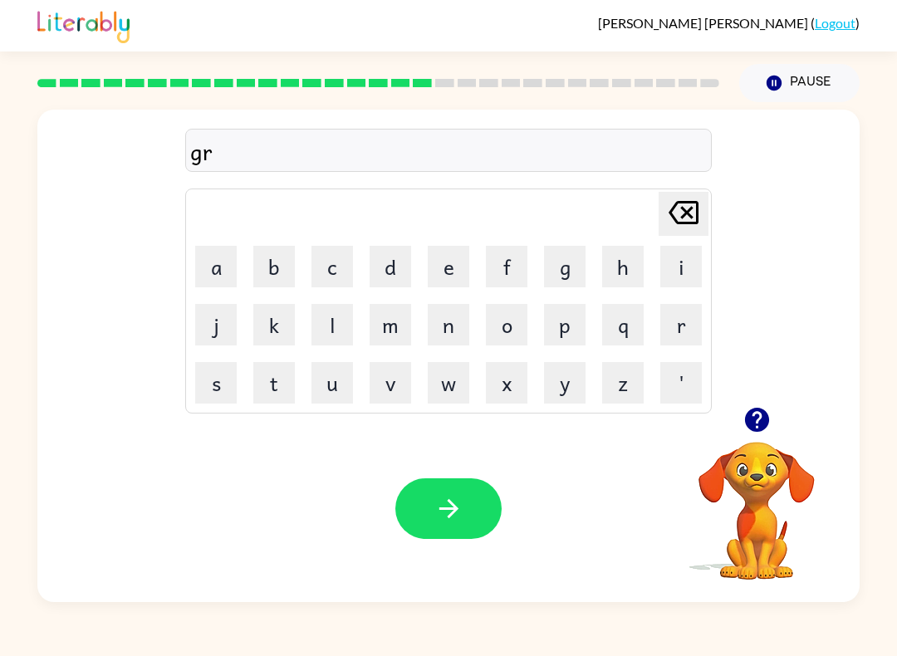
click at [558, 323] on button "p" at bounding box center [565, 325] width 42 height 42
click at [679, 263] on button "i" at bounding box center [681, 267] width 42 height 42
click at [454, 258] on button "e" at bounding box center [449, 267] width 42 height 42
click at [229, 370] on button "s" at bounding box center [216, 383] width 42 height 42
click at [282, 390] on button "t" at bounding box center [274, 383] width 42 height 42
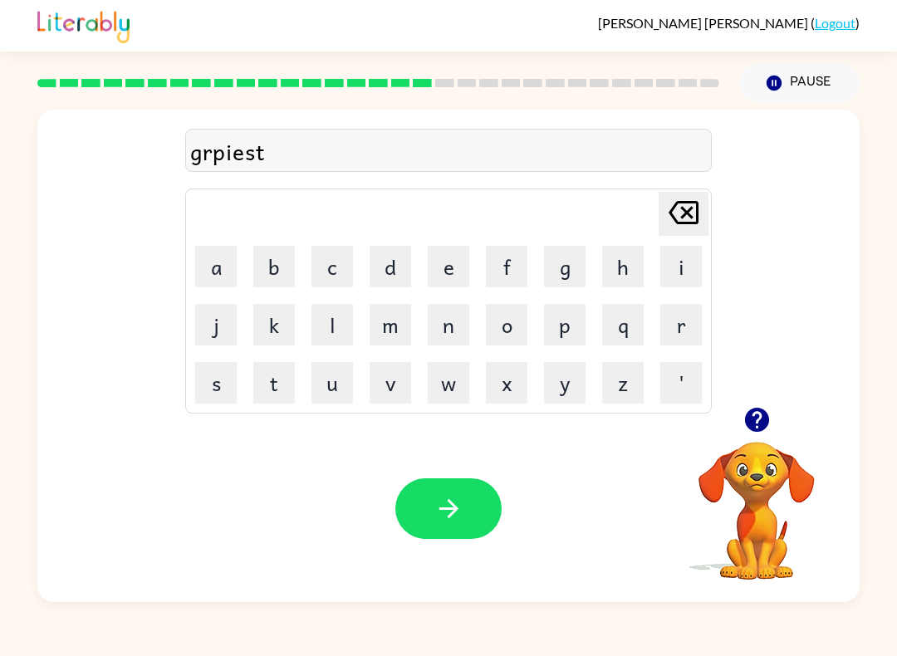
click at [435, 491] on button "button" at bounding box center [448, 508] width 106 height 61
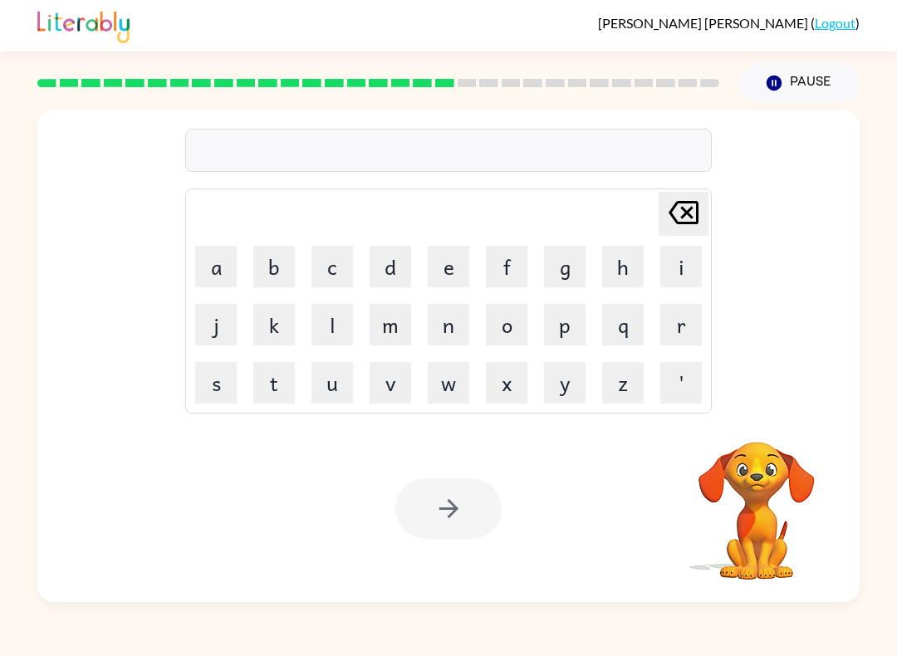
click at [672, 285] on button "i" at bounding box center [681, 267] width 42 height 42
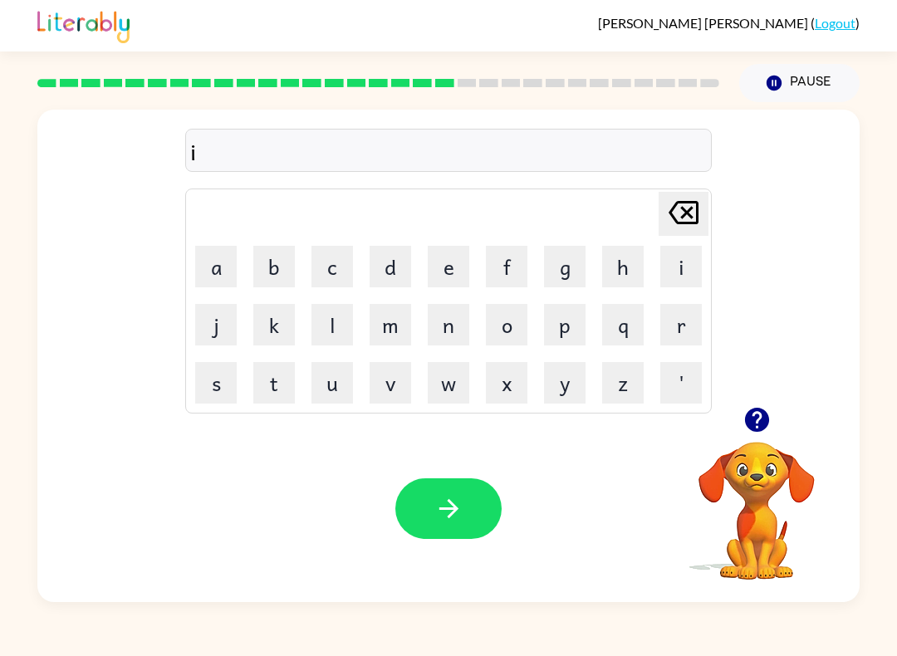
click at [457, 298] on td "n" at bounding box center [448, 325] width 56 height 56
click at [439, 324] on button "n" at bounding box center [449, 325] width 42 height 42
click at [339, 266] on button "c" at bounding box center [333, 267] width 42 height 42
click at [678, 326] on button "r" at bounding box center [681, 325] width 42 height 42
click at [317, 261] on button "c" at bounding box center [333, 267] width 42 height 42
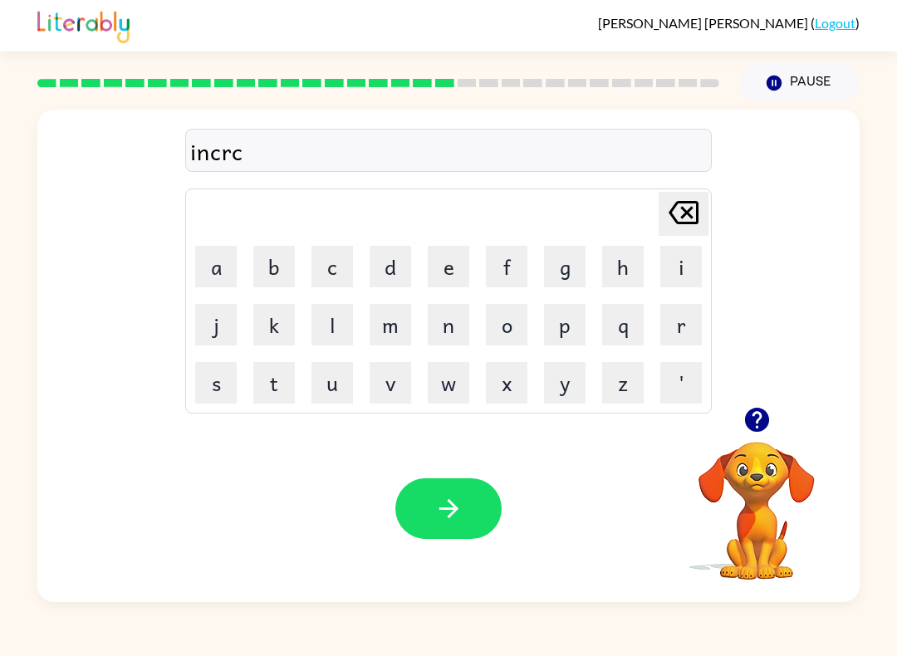
click at [693, 208] on icon "[PERSON_NAME] last character input" at bounding box center [684, 213] width 40 height 40
click at [469, 262] on button "e" at bounding box center [449, 267] width 42 height 42
click at [391, 276] on button "d" at bounding box center [391, 267] width 42 height 42
click at [458, 253] on button "e" at bounding box center [449, 267] width 42 height 42
click at [401, 375] on button "v" at bounding box center [391, 383] width 42 height 42
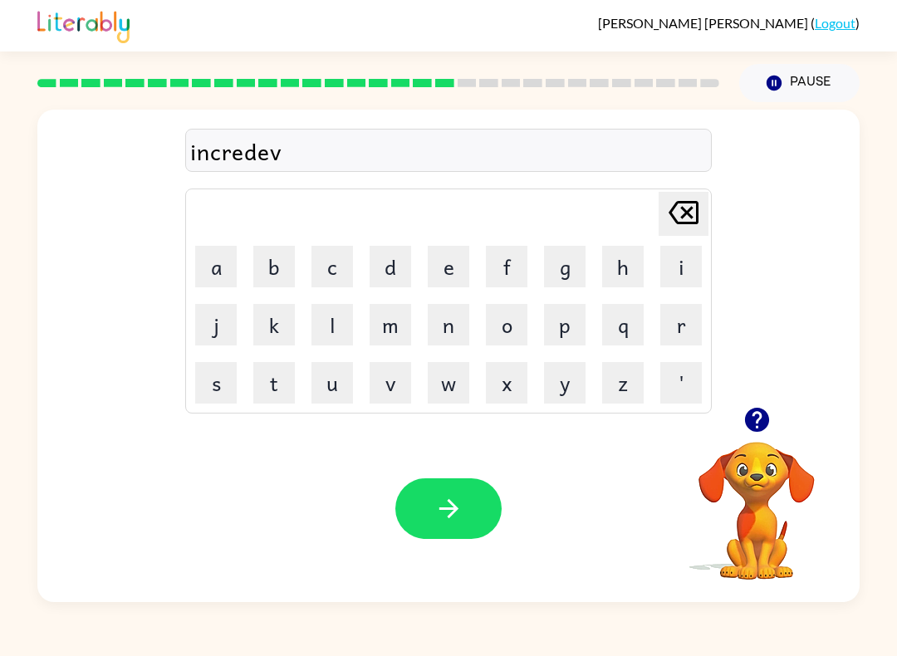
click at [513, 326] on button "o" at bounding box center [507, 325] width 42 height 42
click at [331, 338] on button "l" at bounding box center [333, 325] width 42 height 42
click at [487, 517] on button "button" at bounding box center [448, 508] width 106 height 61
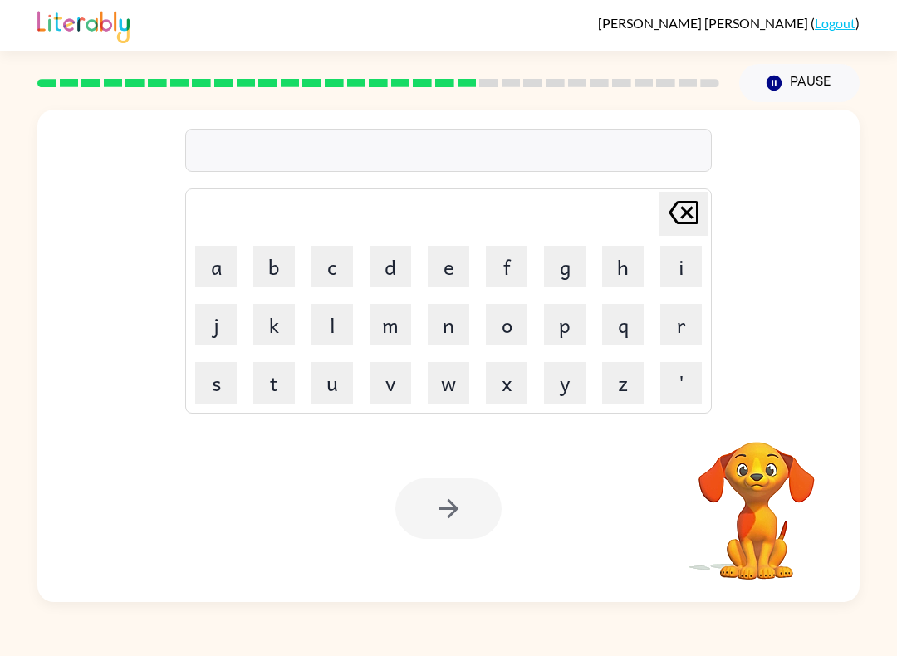
click at [351, 336] on button "l" at bounding box center [333, 325] width 42 height 42
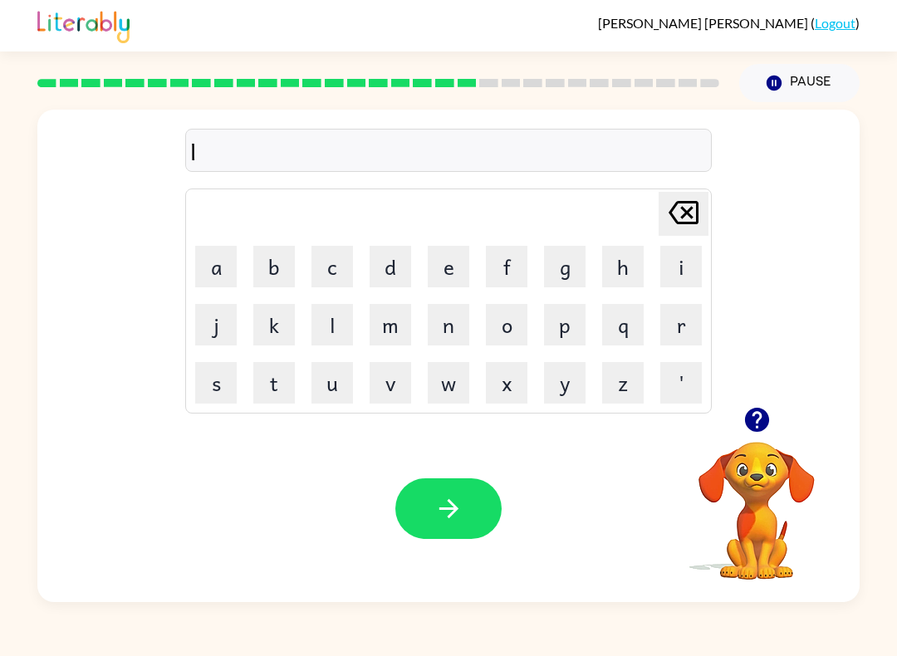
click at [685, 267] on button "i" at bounding box center [681, 267] width 42 height 42
click at [224, 381] on button "s" at bounding box center [216, 383] width 42 height 42
click at [452, 253] on button "e" at bounding box center [449, 267] width 42 height 42
click at [442, 324] on button "n" at bounding box center [449, 325] width 42 height 42
click at [400, 259] on button "d" at bounding box center [391, 267] width 42 height 42
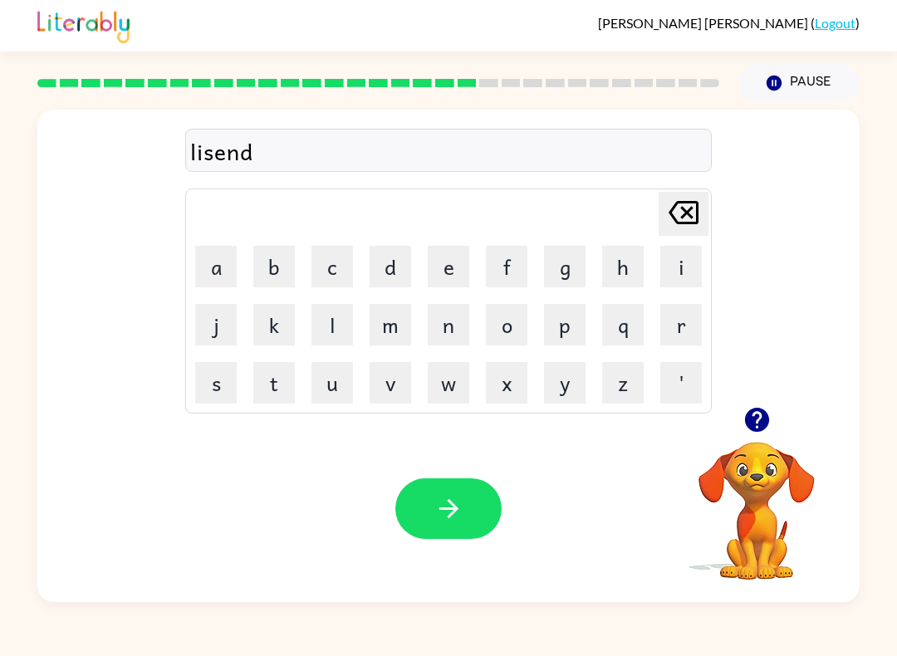
click at [504, 471] on div "Your browser must support playing .mp4 files to use Literably. Please try using…" at bounding box center [448, 508] width 822 height 187
click at [478, 498] on button "button" at bounding box center [448, 508] width 106 height 61
click at [477, 498] on div at bounding box center [448, 508] width 106 height 61
click at [457, 541] on div "Your browser must support playing .mp4 files to use Literably. Please try using…" at bounding box center [448, 508] width 822 height 187
click at [445, 345] on button "n" at bounding box center [449, 325] width 42 height 42
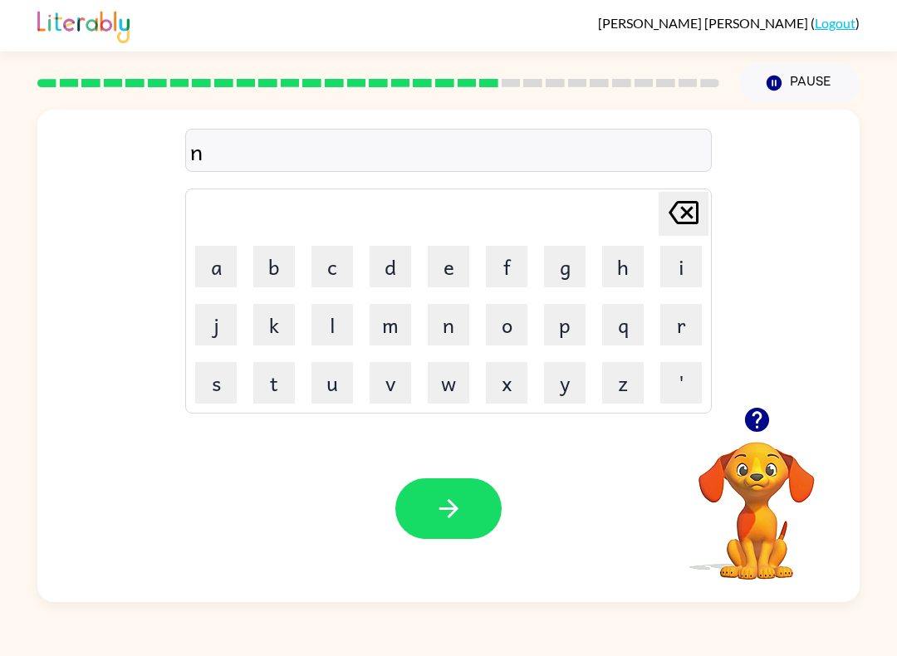
click at [525, 308] on button "o" at bounding box center [507, 325] width 42 height 42
click at [380, 312] on button "m" at bounding box center [391, 325] width 42 height 42
click at [656, 258] on td "i" at bounding box center [681, 266] width 56 height 56
click at [440, 327] on button "n" at bounding box center [449, 325] width 42 height 42
click at [218, 257] on button "a" at bounding box center [216, 267] width 42 height 42
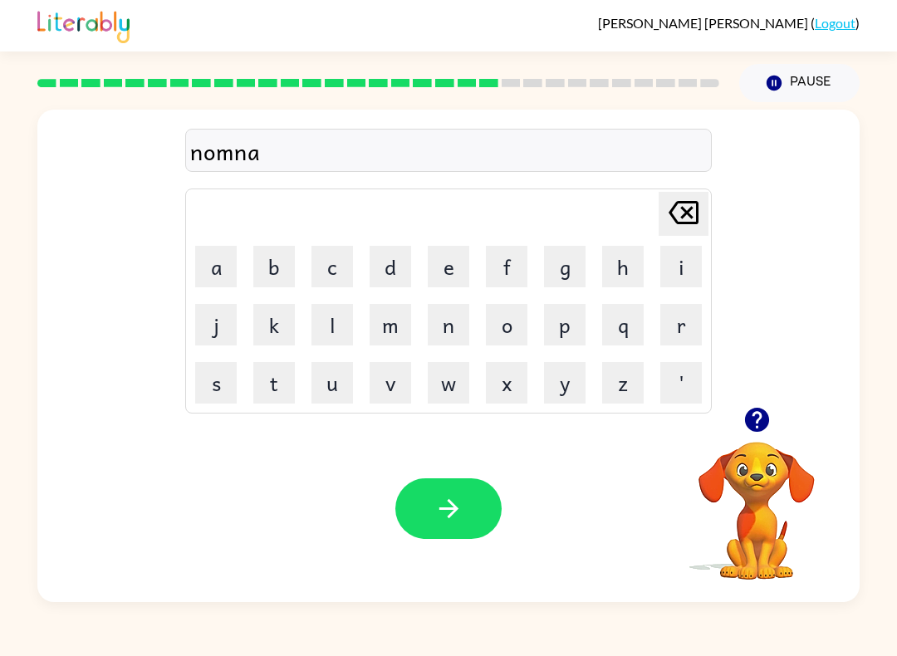
click at [282, 385] on button "t" at bounding box center [274, 383] width 42 height 42
click at [464, 270] on button "e" at bounding box center [449, 267] width 42 height 42
click at [432, 483] on button "button" at bounding box center [448, 508] width 106 height 61
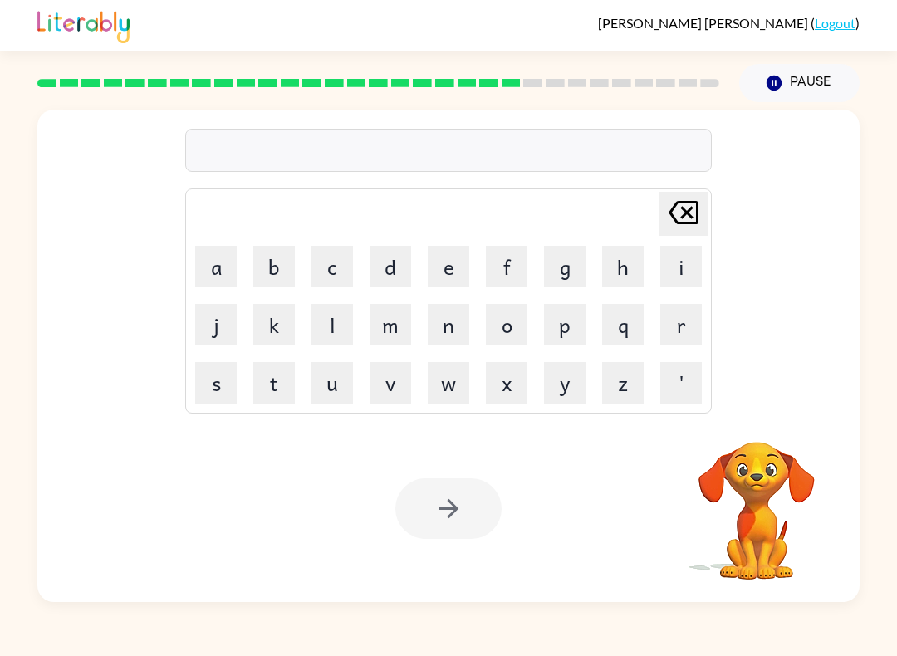
click at [235, 366] on button "s" at bounding box center [216, 383] width 42 height 42
click at [344, 366] on button "u" at bounding box center [333, 383] width 42 height 42
click at [237, 363] on td "s" at bounding box center [216, 383] width 56 height 56
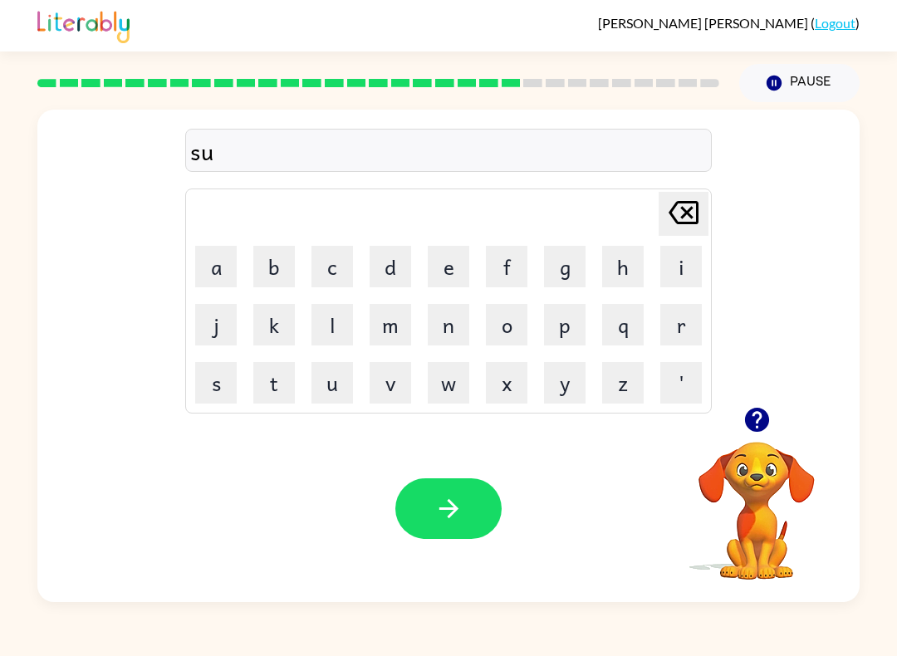
click at [293, 383] on button "t" at bounding box center [274, 383] width 42 height 42
click at [236, 264] on button "a" at bounding box center [216, 267] width 42 height 42
click at [442, 323] on button "n" at bounding box center [449, 325] width 42 height 42
click at [448, 231] on td "[PERSON_NAME] last character input" at bounding box center [449, 214] width 522 height 46
click at [447, 264] on button "e" at bounding box center [449, 267] width 42 height 42
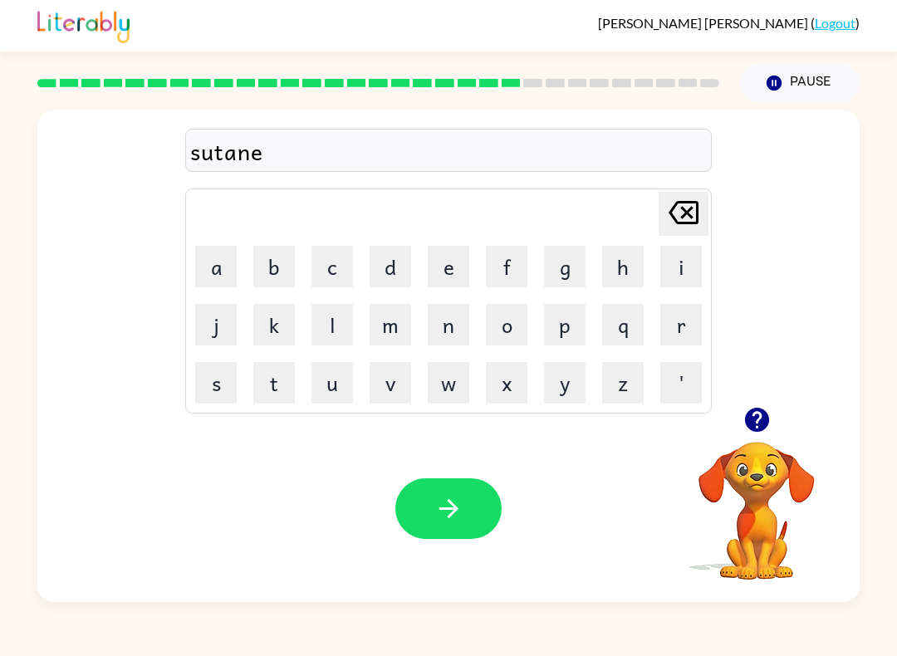
click at [449, 498] on icon "button" at bounding box center [448, 508] width 29 height 29
click at [453, 385] on button "w" at bounding box center [449, 383] width 42 height 42
click at [434, 281] on button "e" at bounding box center [449, 267] width 42 height 42
click at [677, 337] on button "r" at bounding box center [681, 325] width 42 height 42
click at [406, 258] on button "d" at bounding box center [391, 267] width 42 height 42
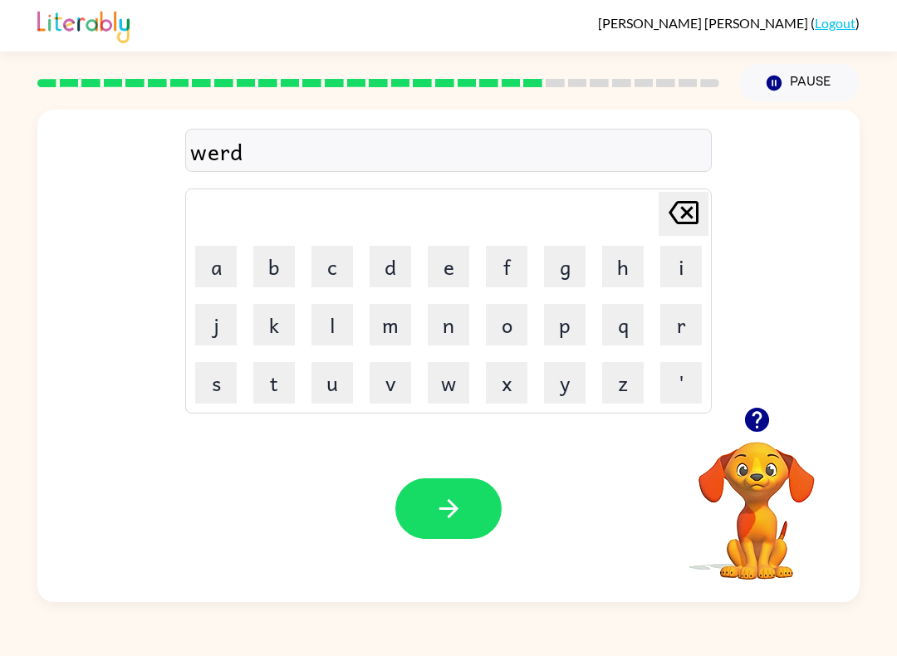
click at [454, 246] on button "e" at bounding box center [449, 267] width 42 height 42
click at [452, 521] on icon "button" at bounding box center [448, 508] width 29 height 29
click at [686, 328] on button "r" at bounding box center [681, 325] width 42 height 42
click at [680, 257] on button "i" at bounding box center [681, 267] width 42 height 42
click at [338, 311] on button "l" at bounding box center [333, 325] width 42 height 42
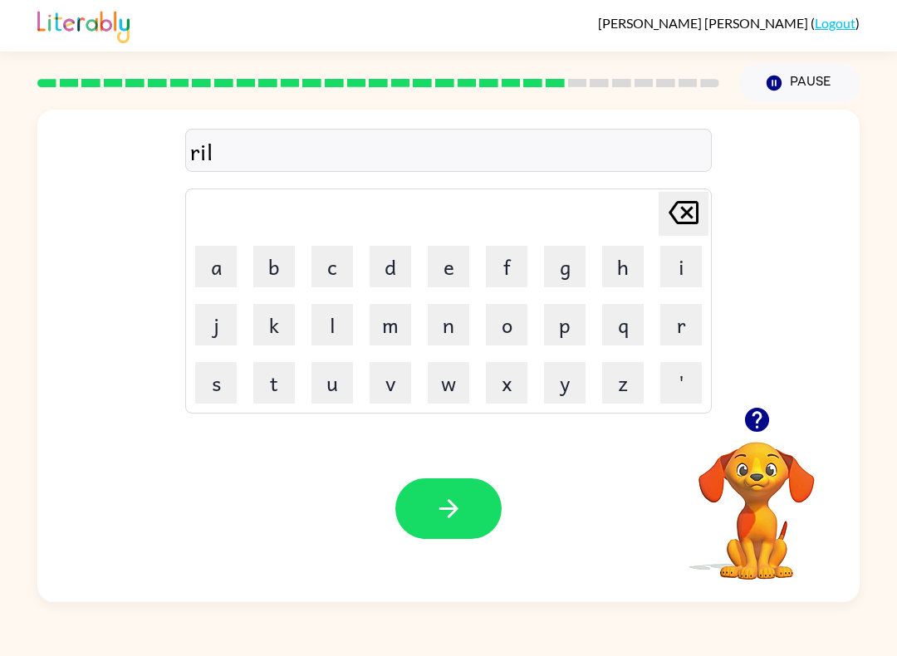
click at [210, 285] on button "a" at bounding box center [216, 267] width 42 height 42
click at [766, 439] on button "button" at bounding box center [757, 420] width 42 height 42
click at [392, 272] on button "d" at bounding box center [391, 267] width 42 height 42
click at [449, 282] on button "e" at bounding box center [449, 267] width 42 height 42
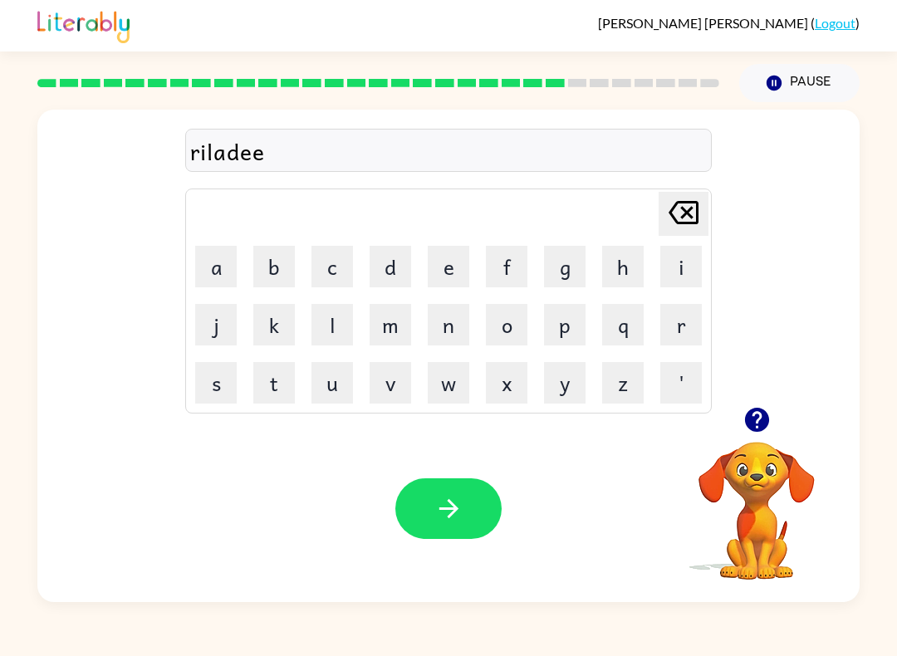
click at [680, 202] on icon at bounding box center [684, 212] width 30 height 23
click at [404, 258] on button "d" at bounding box center [391, 267] width 42 height 42
click at [449, 519] on icon "button" at bounding box center [448, 508] width 29 height 29
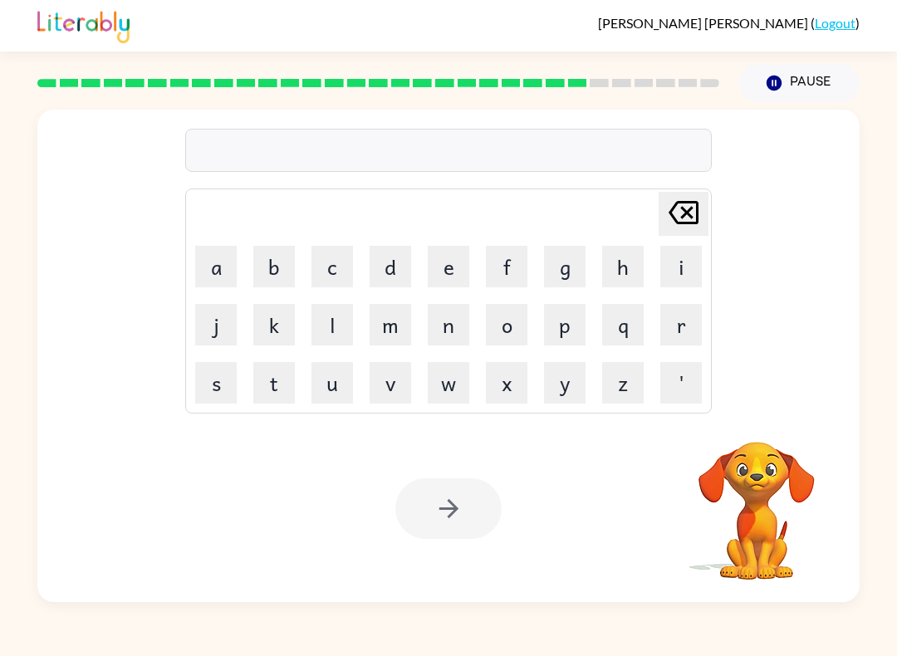
click at [331, 272] on button "c" at bounding box center [333, 267] width 42 height 42
click at [680, 263] on button "i" at bounding box center [681, 267] width 42 height 42
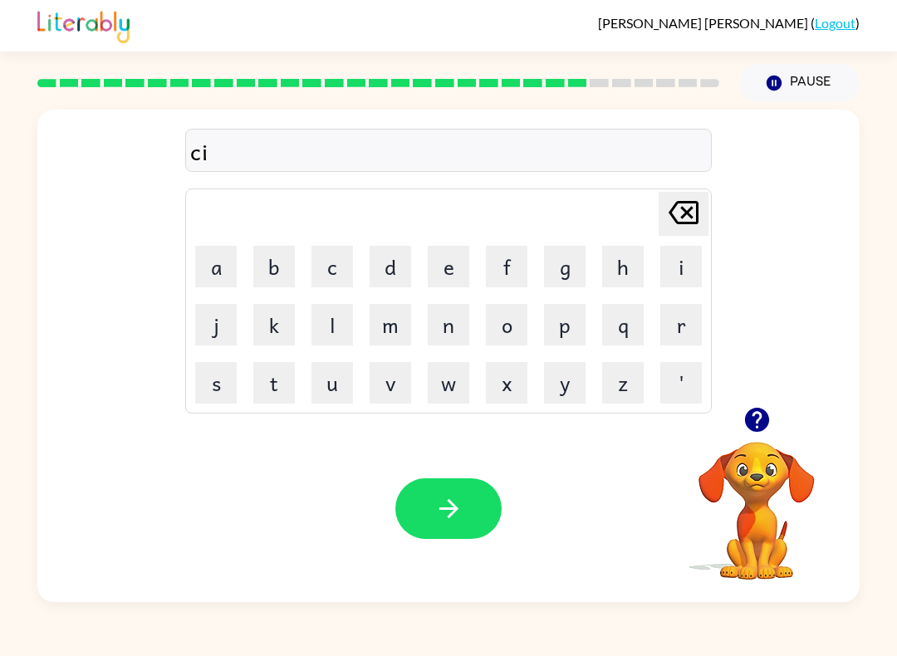
click at [273, 389] on button "t" at bounding box center [274, 383] width 42 height 42
click at [272, 389] on button "t" at bounding box center [274, 383] width 42 height 42
click at [327, 267] on button "c" at bounding box center [333, 267] width 42 height 42
click at [689, 201] on icon "[PERSON_NAME] last character input" at bounding box center [684, 213] width 40 height 40
click at [439, 266] on button "e" at bounding box center [449, 267] width 42 height 42
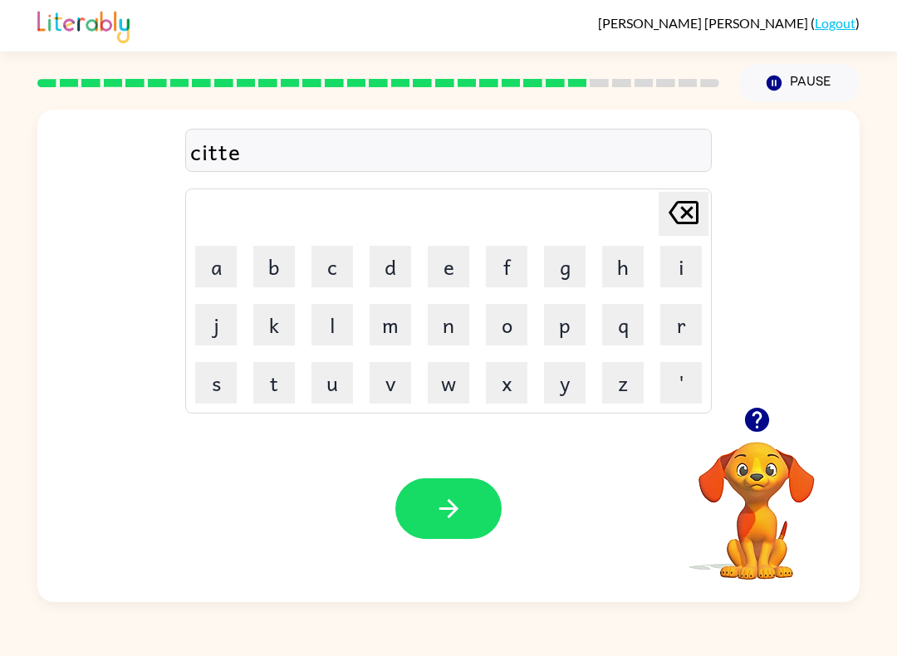
click at [441, 321] on button "n" at bounding box center [449, 325] width 42 height 42
click at [483, 493] on button "button" at bounding box center [448, 508] width 106 height 61
click at [235, 276] on button "a" at bounding box center [216, 267] width 42 height 42
click at [578, 317] on button "p" at bounding box center [565, 325] width 42 height 42
click at [222, 278] on button "a" at bounding box center [216, 267] width 42 height 42
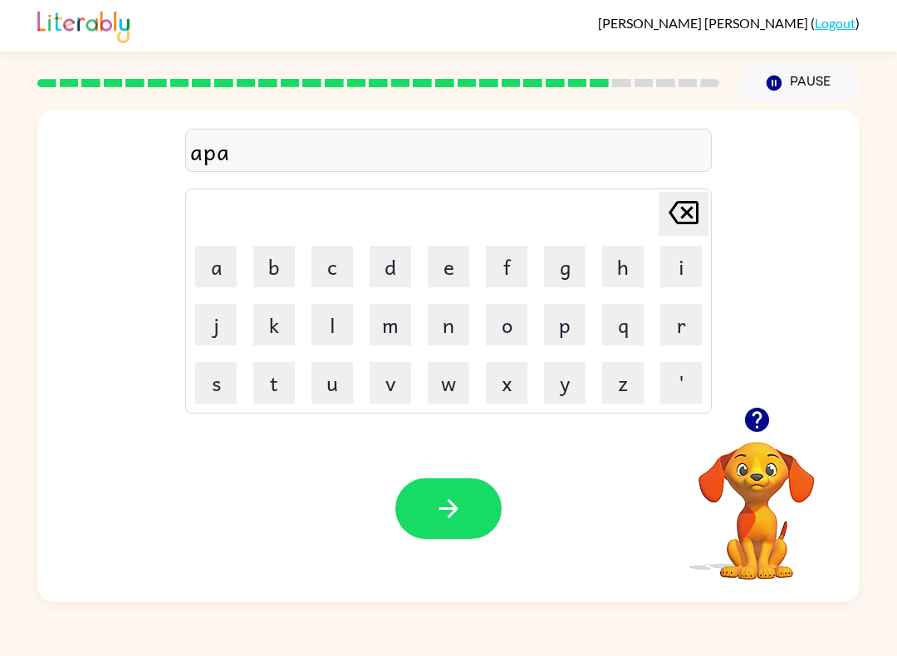
click at [679, 329] on button "r" at bounding box center [681, 325] width 42 height 42
click at [394, 326] on button "m" at bounding box center [391, 325] width 42 height 42
click at [458, 269] on button "e" at bounding box center [449, 267] width 42 height 42
click at [453, 334] on button "n" at bounding box center [449, 325] width 42 height 42
click at [281, 260] on button "b" at bounding box center [274, 267] width 42 height 42
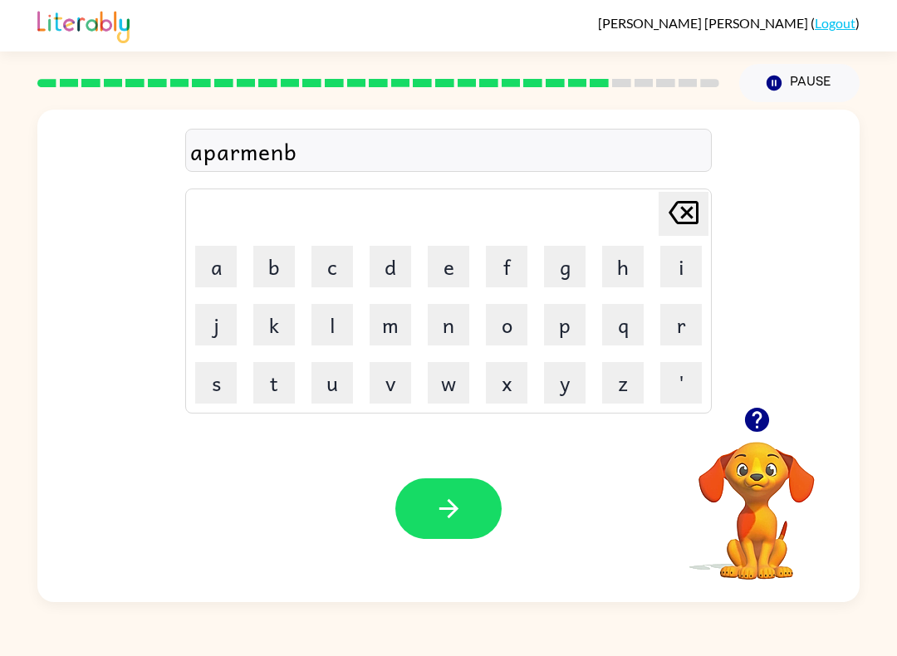
click at [697, 220] on icon at bounding box center [684, 212] width 30 height 23
click at [405, 273] on button "d" at bounding box center [391, 267] width 42 height 42
click at [461, 491] on button "button" at bounding box center [448, 508] width 106 height 61
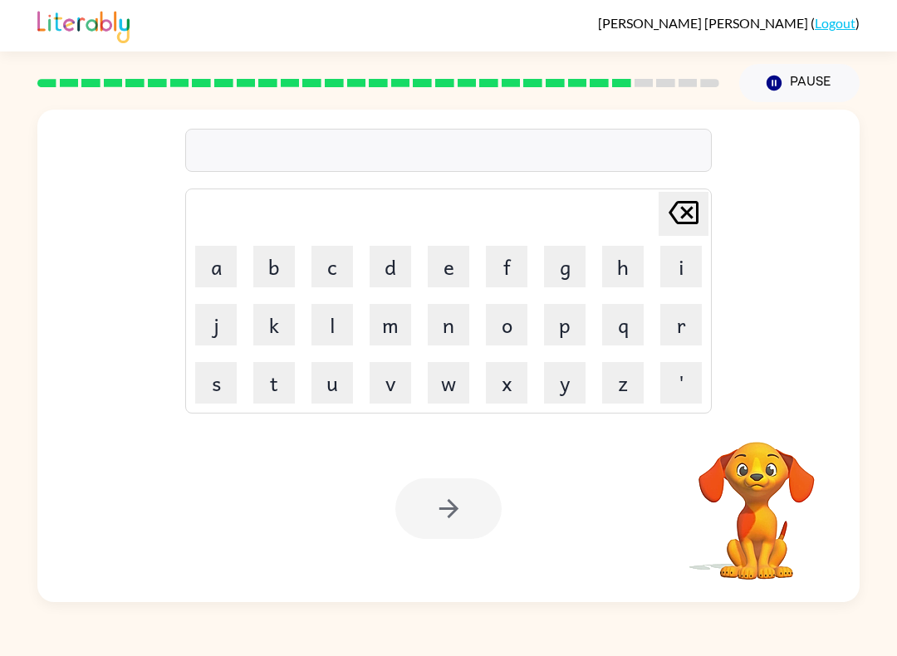
click at [175, 396] on div "[PERSON_NAME] last character input a b c d e f g h i j k l m n o p q r s t u v …" at bounding box center [448, 258] width 822 height 297
click at [234, 383] on button "s" at bounding box center [216, 383] width 42 height 42
click at [344, 312] on button "l" at bounding box center [333, 325] width 42 height 42
click at [229, 262] on button "a" at bounding box center [216, 267] width 42 height 42
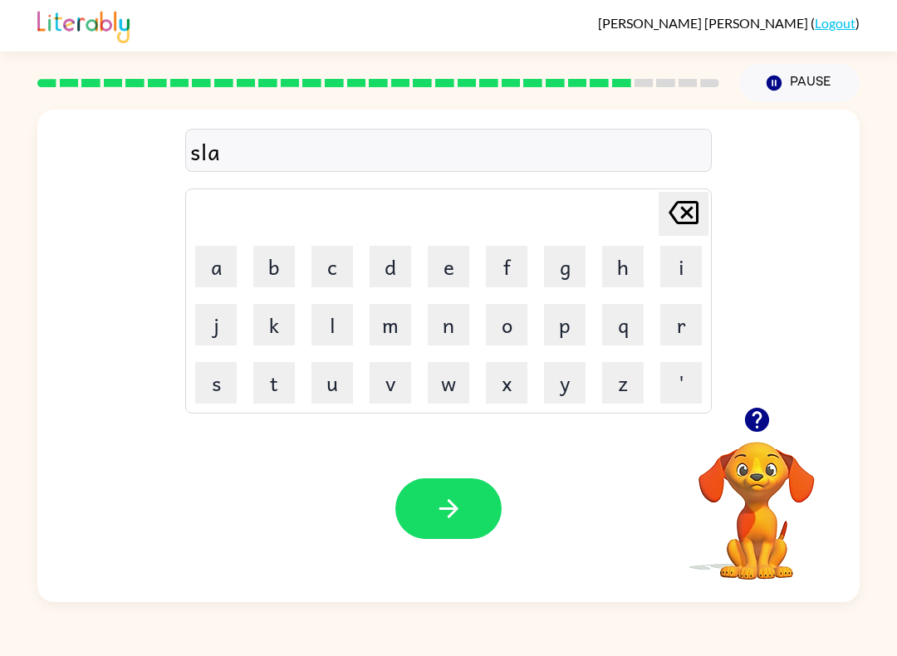
click at [370, 266] on button "d" at bounding box center [391, 267] width 42 height 42
click at [450, 261] on button "e" at bounding box center [449, 267] width 42 height 42
click at [422, 482] on button "button" at bounding box center [448, 508] width 106 height 61
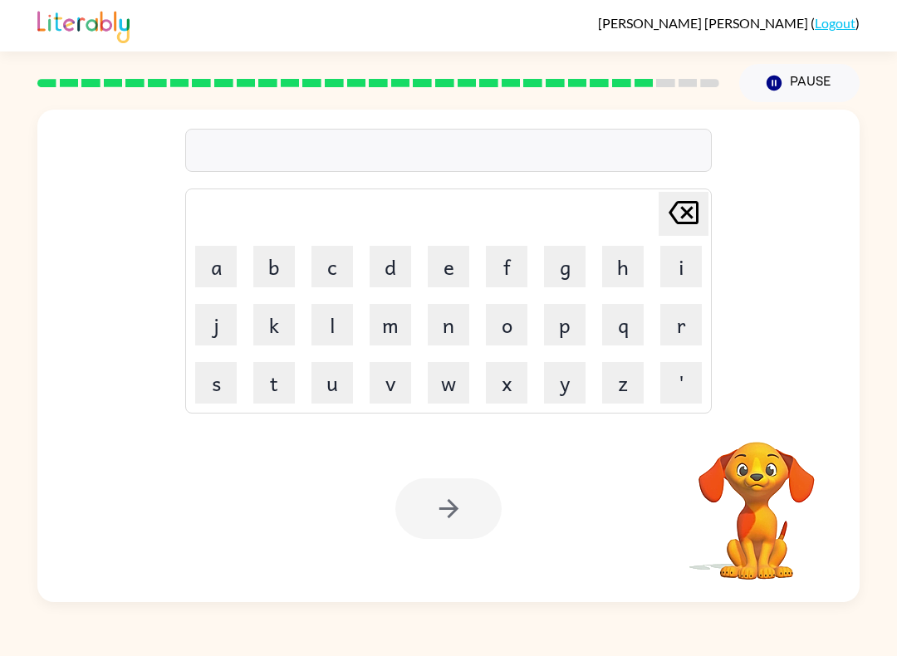
click at [336, 382] on button "u" at bounding box center [333, 383] width 42 height 42
click at [448, 315] on button "n" at bounding box center [449, 325] width 42 height 42
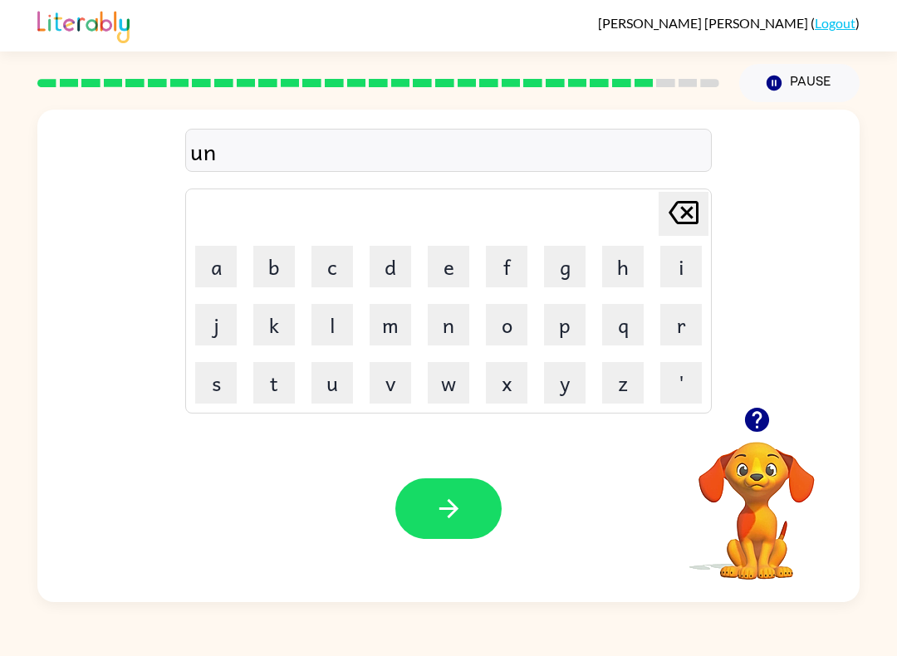
click at [675, 260] on button "i" at bounding box center [681, 267] width 42 height 42
click at [384, 398] on button "v" at bounding box center [391, 383] width 42 height 42
click at [452, 257] on button "e" at bounding box center [449, 267] width 42 height 42
click at [673, 321] on button "r" at bounding box center [681, 325] width 42 height 42
click at [235, 370] on button "s" at bounding box center [216, 383] width 42 height 42
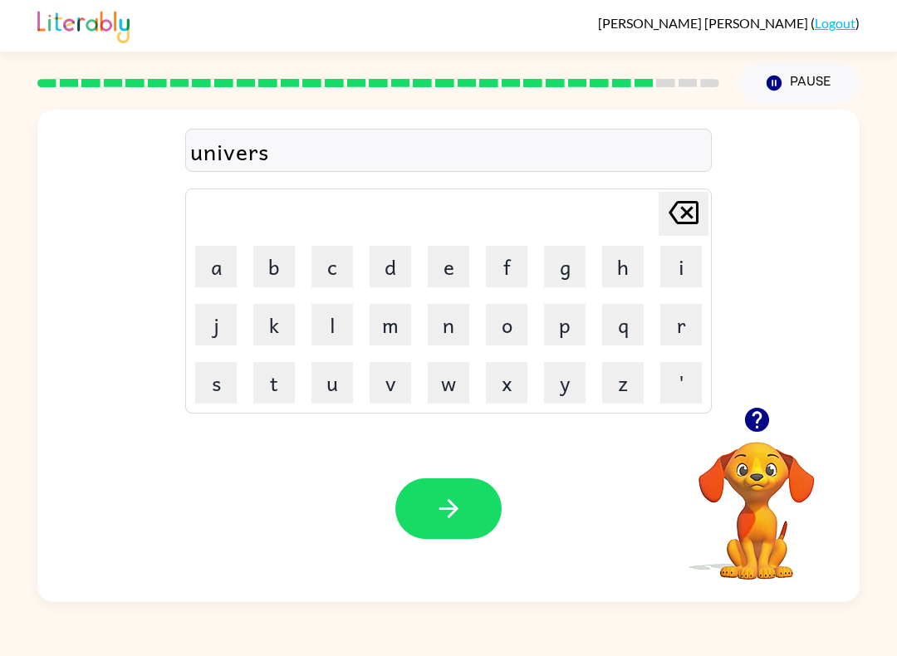
click at [525, 317] on button "o" at bounding box center [507, 325] width 42 height 42
click at [342, 319] on button "l" at bounding box center [333, 325] width 42 height 42
click at [753, 405] on button "button" at bounding box center [757, 420] width 42 height 42
click at [482, 481] on button "button" at bounding box center [448, 508] width 106 height 61
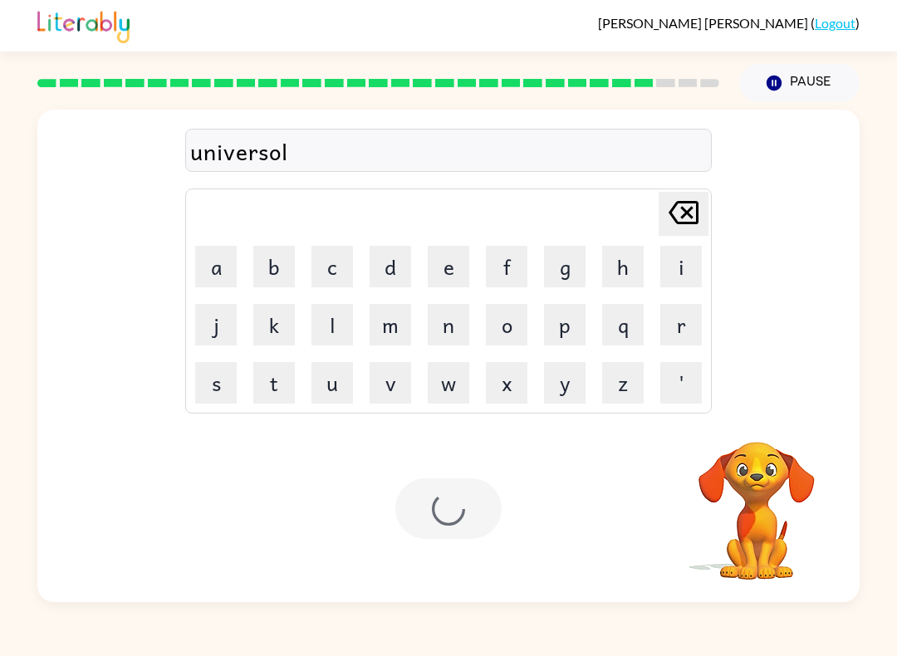
click at [482, 480] on div at bounding box center [448, 508] width 106 height 61
click at [231, 375] on button "s" at bounding box center [216, 383] width 42 height 42
click at [672, 266] on button "i" at bounding box center [681, 267] width 42 height 42
click at [344, 328] on button "l" at bounding box center [333, 325] width 42 height 42
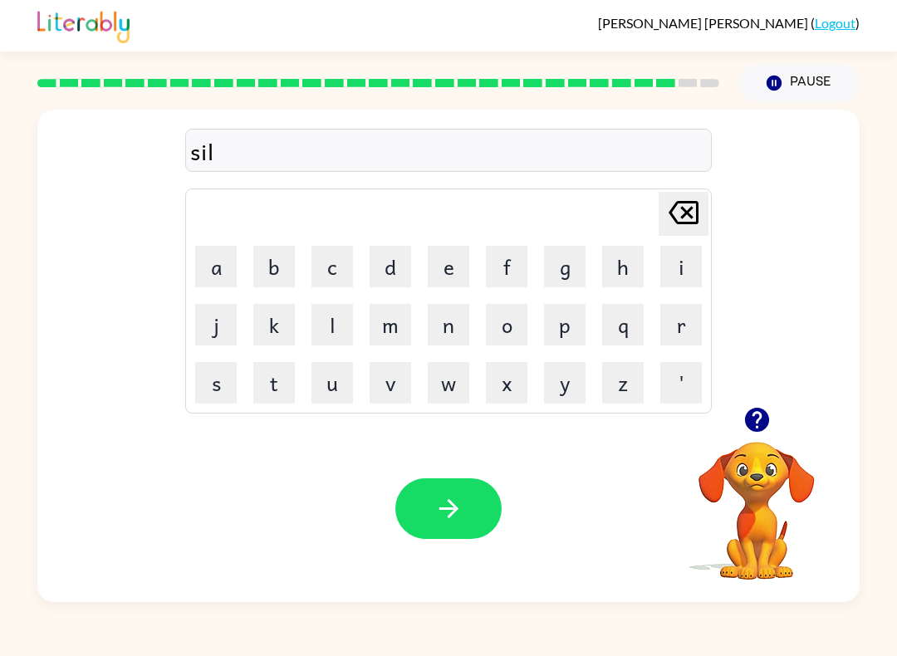
click at [392, 381] on button "v" at bounding box center [391, 383] width 42 height 42
click at [439, 266] on button "e" at bounding box center [449, 267] width 42 height 42
click at [669, 315] on button "r" at bounding box center [681, 325] width 42 height 42
click at [459, 394] on button "w" at bounding box center [449, 383] width 42 height 42
click at [211, 262] on button "a" at bounding box center [216, 267] width 42 height 42
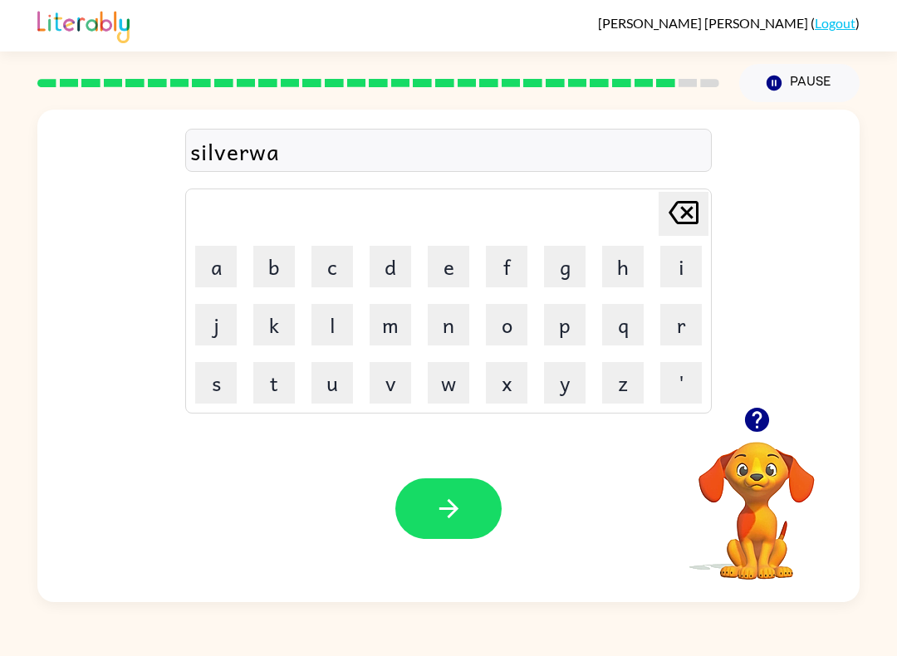
click at [385, 270] on button "d" at bounding box center [391, 267] width 42 height 42
click at [447, 272] on button "e" at bounding box center [449, 267] width 42 height 42
click at [467, 501] on button "button" at bounding box center [448, 508] width 106 height 61
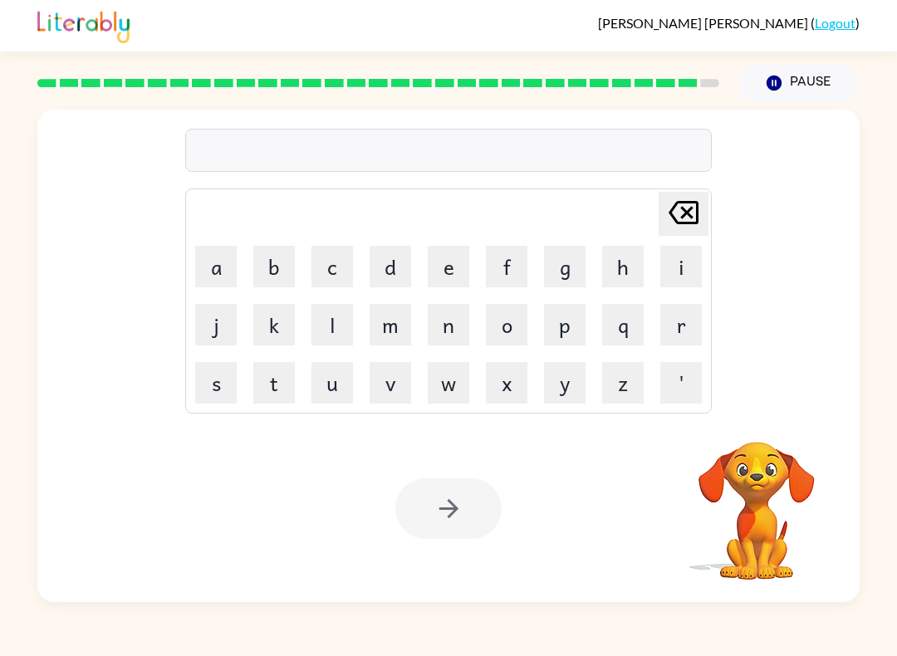
click at [675, 271] on button "i" at bounding box center [681, 267] width 42 height 42
click at [438, 342] on button "n" at bounding box center [449, 325] width 42 height 42
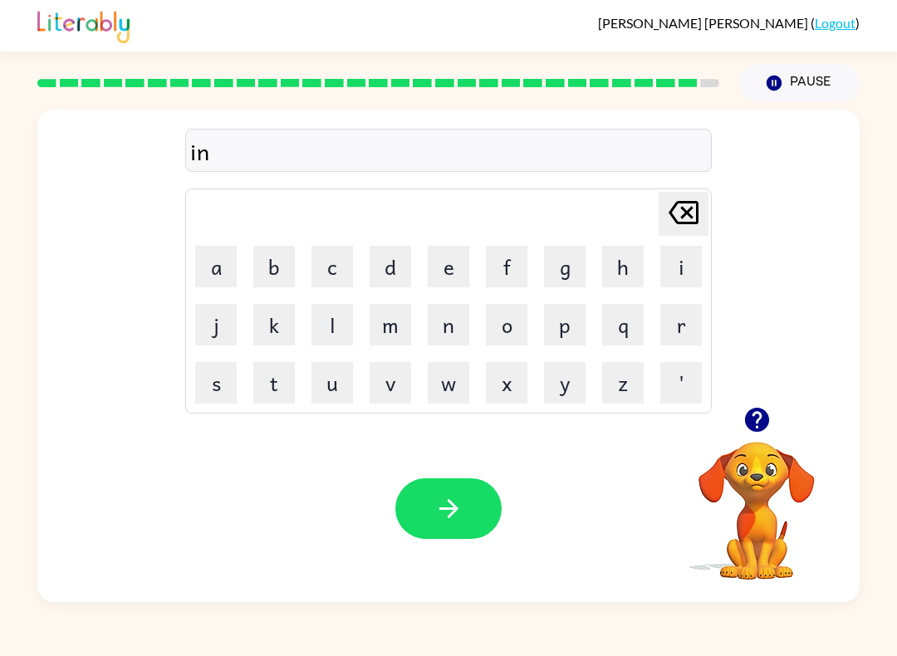
click at [340, 269] on button "c" at bounding box center [333, 267] width 42 height 42
click at [210, 258] on button "a" at bounding box center [216, 267] width 42 height 42
click at [340, 380] on button "u" at bounding box center [333, 383] width 42 height 42
click at [451, 325] on button "n" at bounding box center [449, 325] width 42 height 42
click at [261, 379] on button "t" at bounding box center [274, 383] width 42 height 42
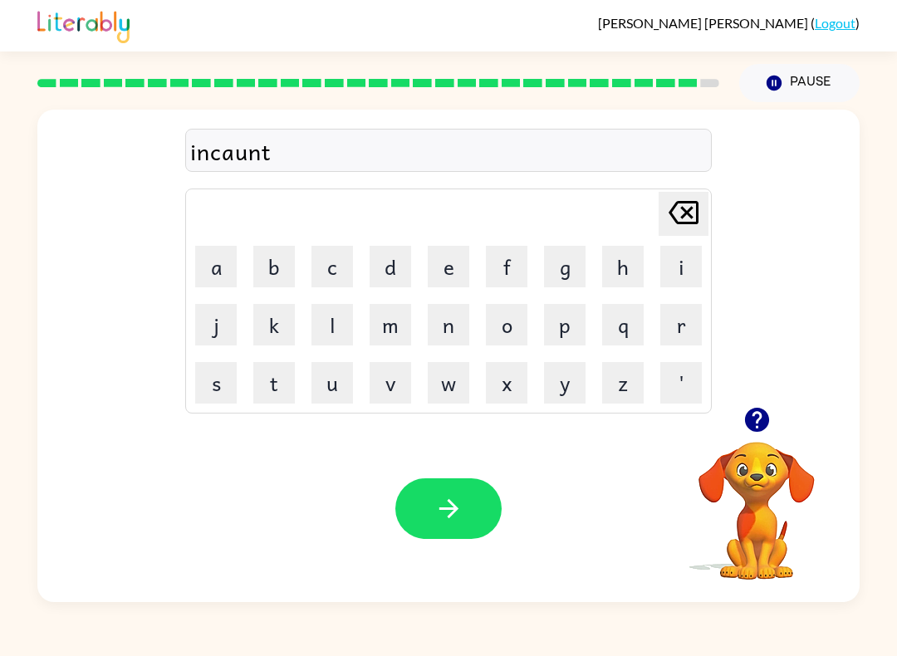
click at [449, 259] on button "e" at bounding box center [449, 267] width 42 height 42
click at [684, 321] on button "r" at bounding box center [681, 325] width 42 height 42
click at [500, 518] on button "button" at bounding box center [448, 508] width 106 height 61
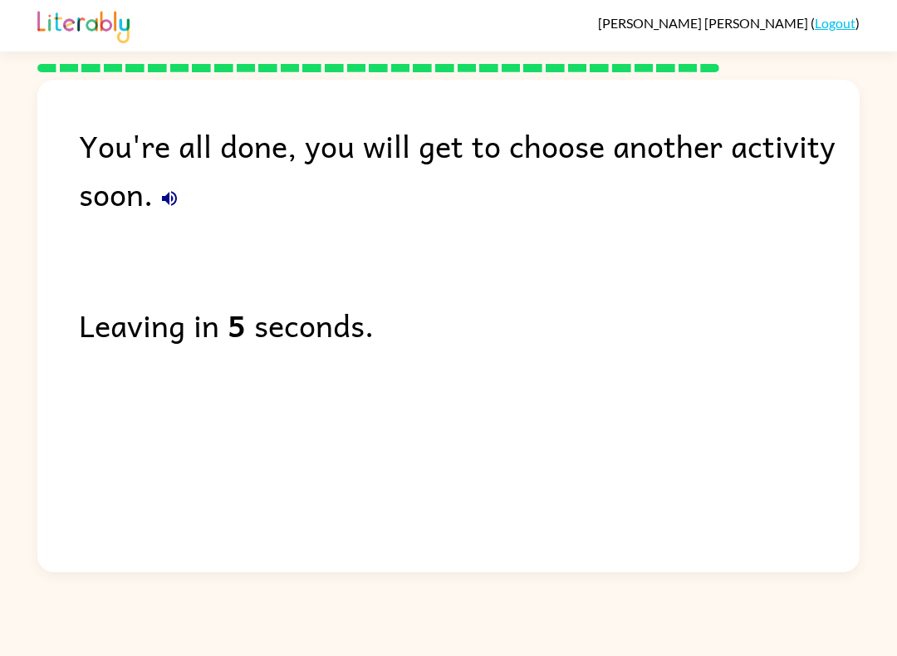
click at [121, 323] on div "Leaving in 5 seconds." at bounding box center [469, 325] width 781 height 48
